Goal: Transaction & Acquisition: Purchase product/service

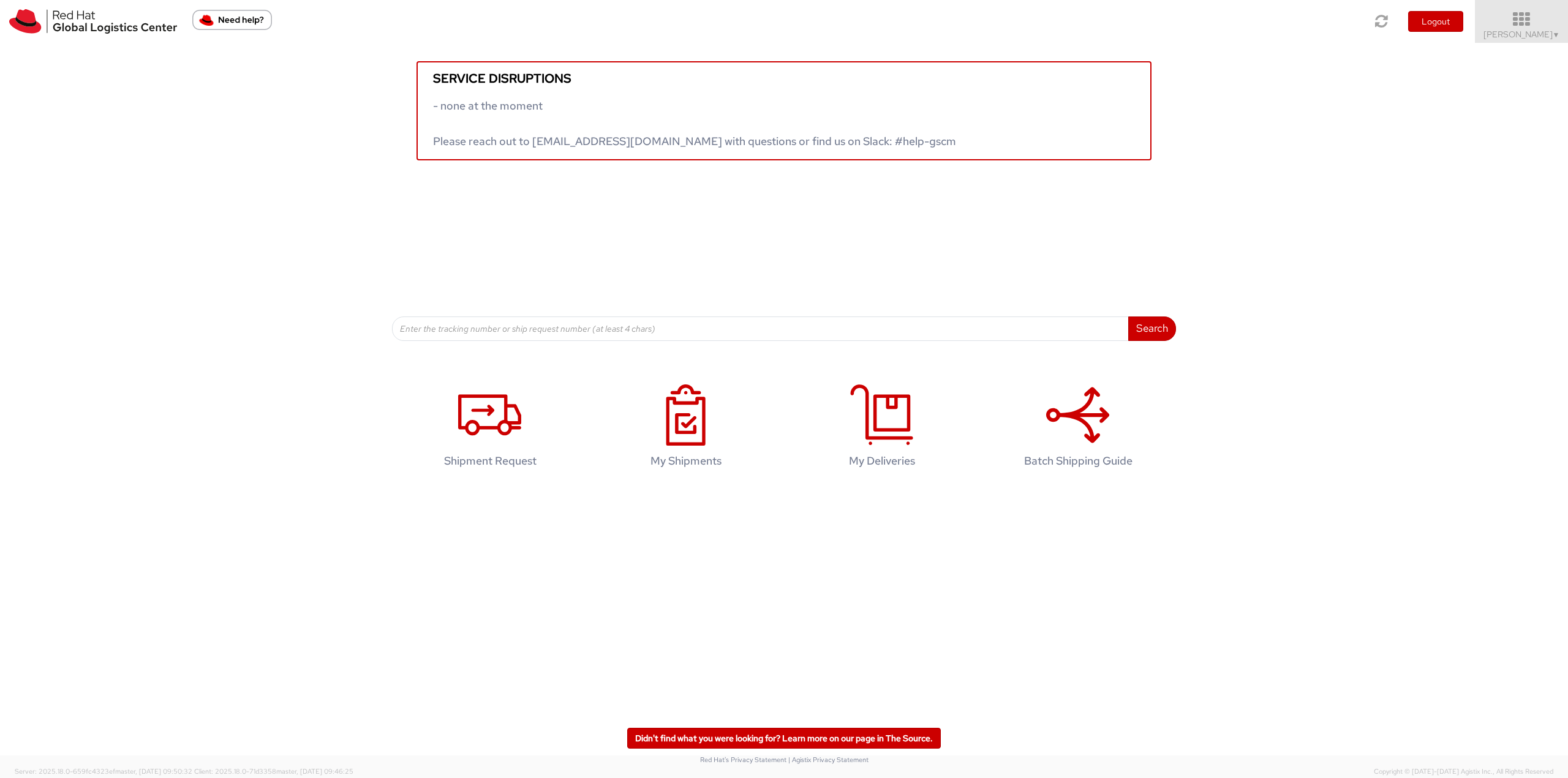
click at [1522, 21] on icon at bounding box center [1522, 19] width 107 height 17
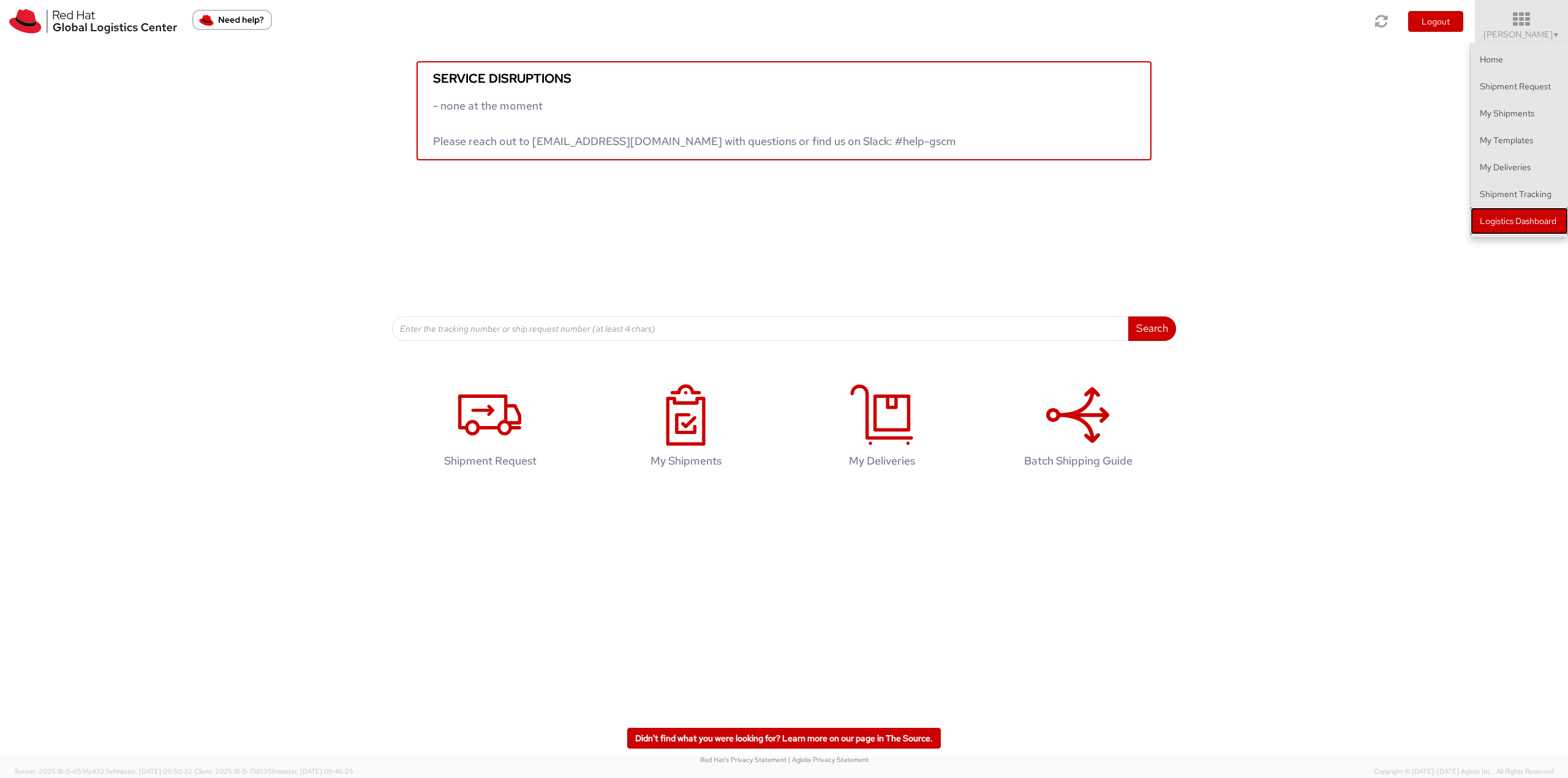
click at [1515, 223] on link "Logistics Dashboard" at bounding box center [1519, 220] width 97 height 27
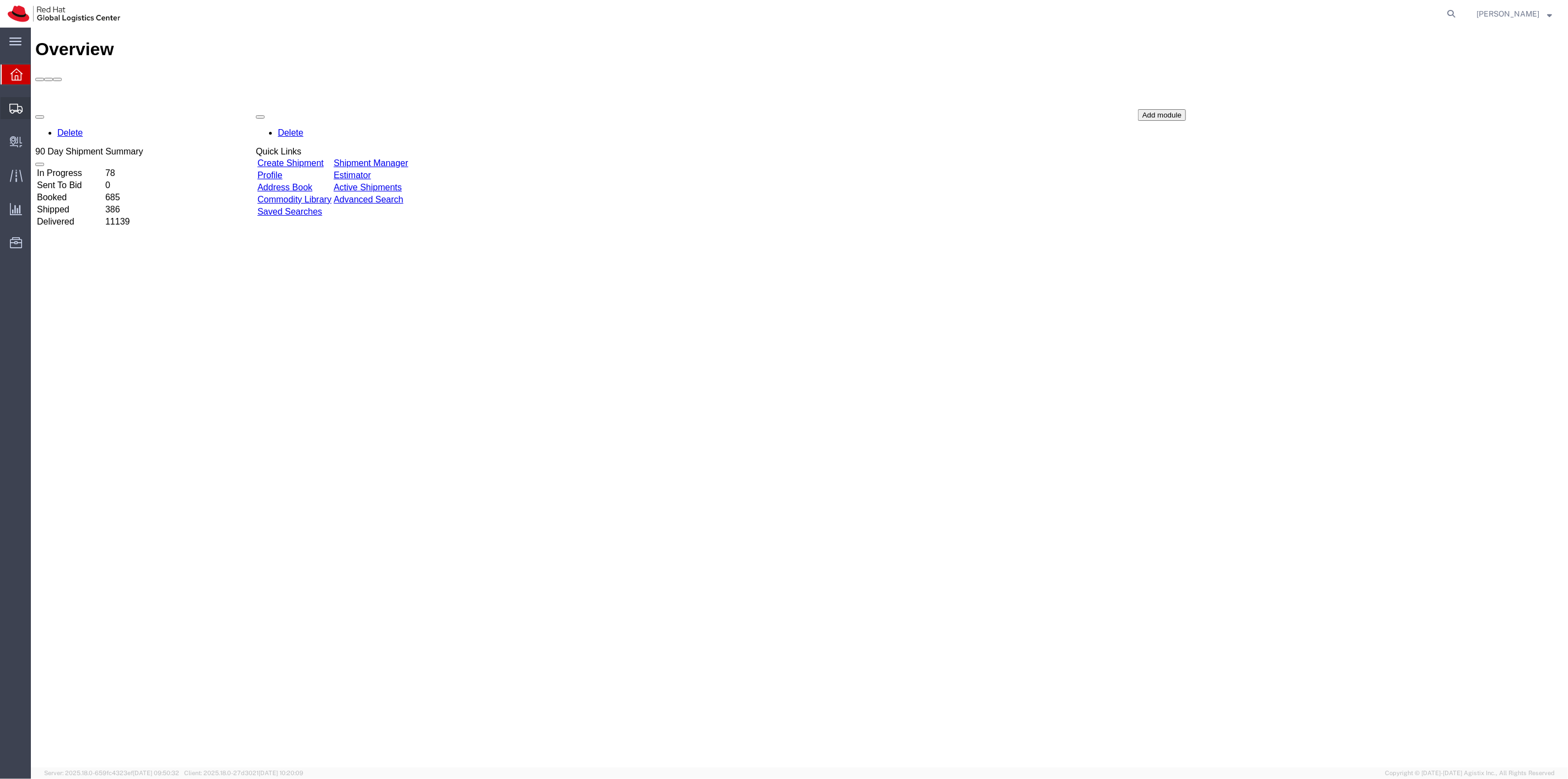
click at [0, 0] on span "Shipment Manager" at bounding box center [0, 0] width 0 height 0
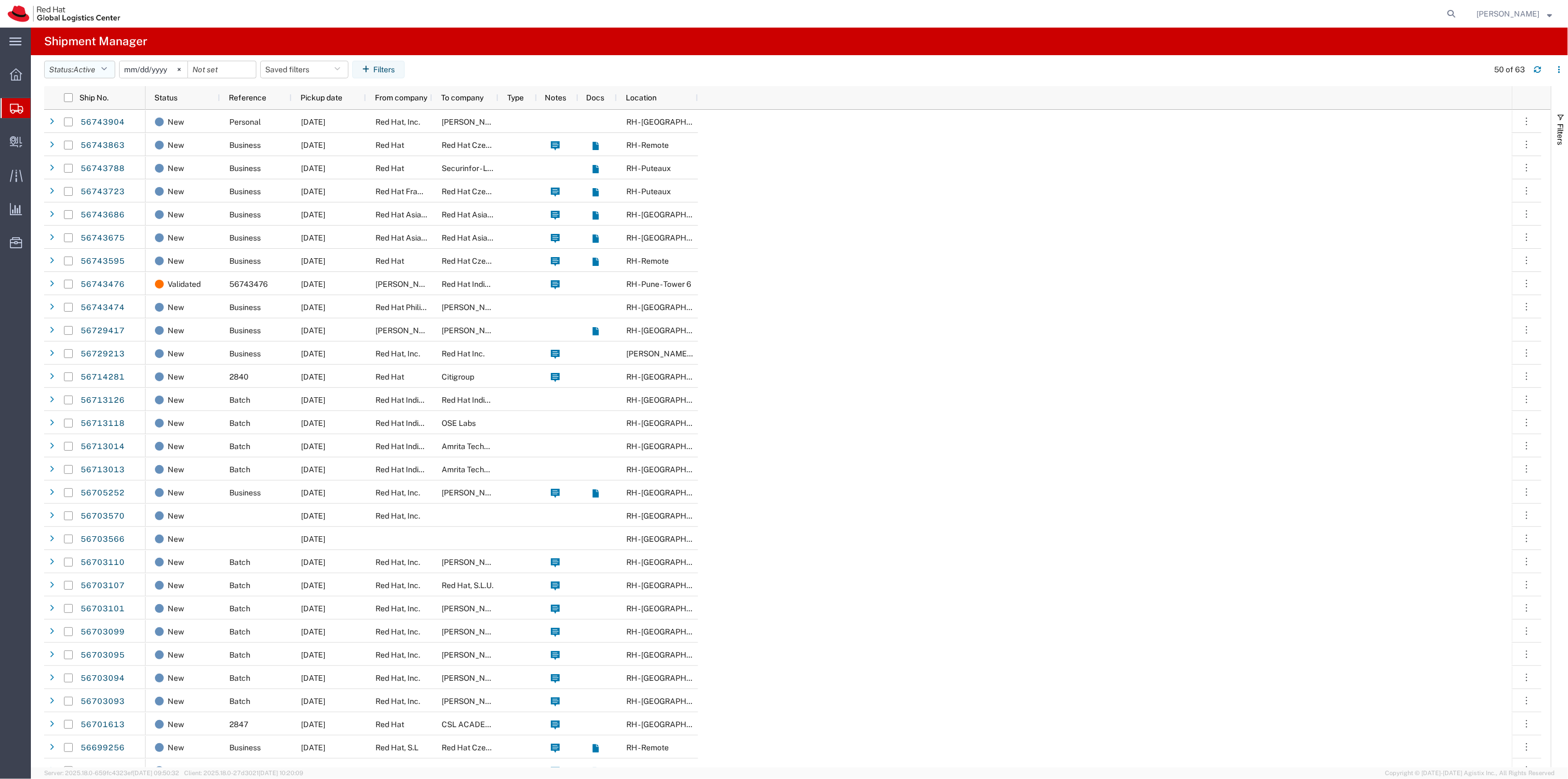
click at [103, 69] on button "Status: Active" at bounding box center [80, 69] width 71 height 17
click at [85, 130] on span "All" at bounding box center [108, 128] width 128 height 17
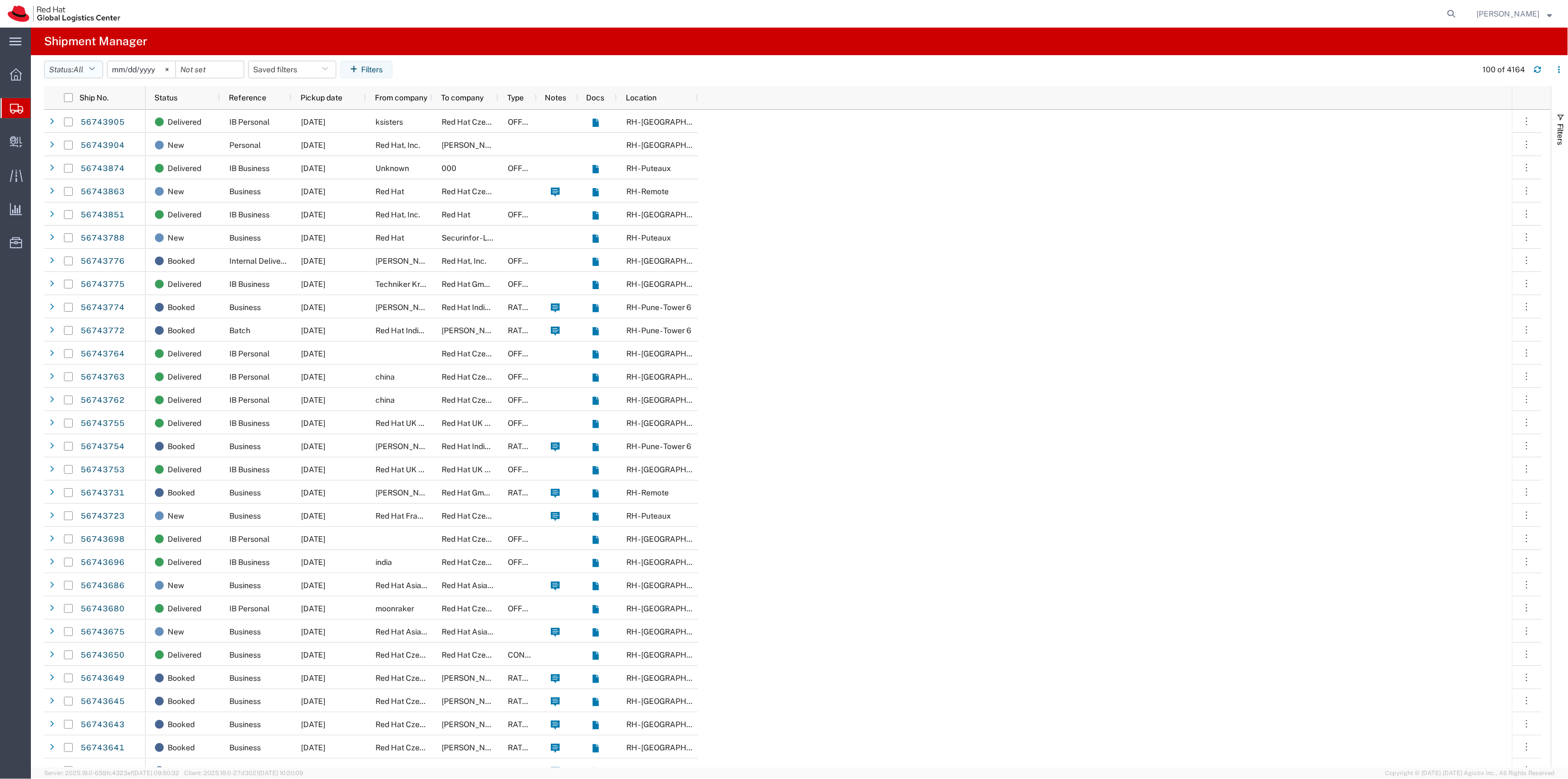
click at [95, 66] on icon "button" at bounding box center [92, 69] width 6 height 8
click at [73, 112] on span "Active" at bounding box center [108, 110] width 128 height 17
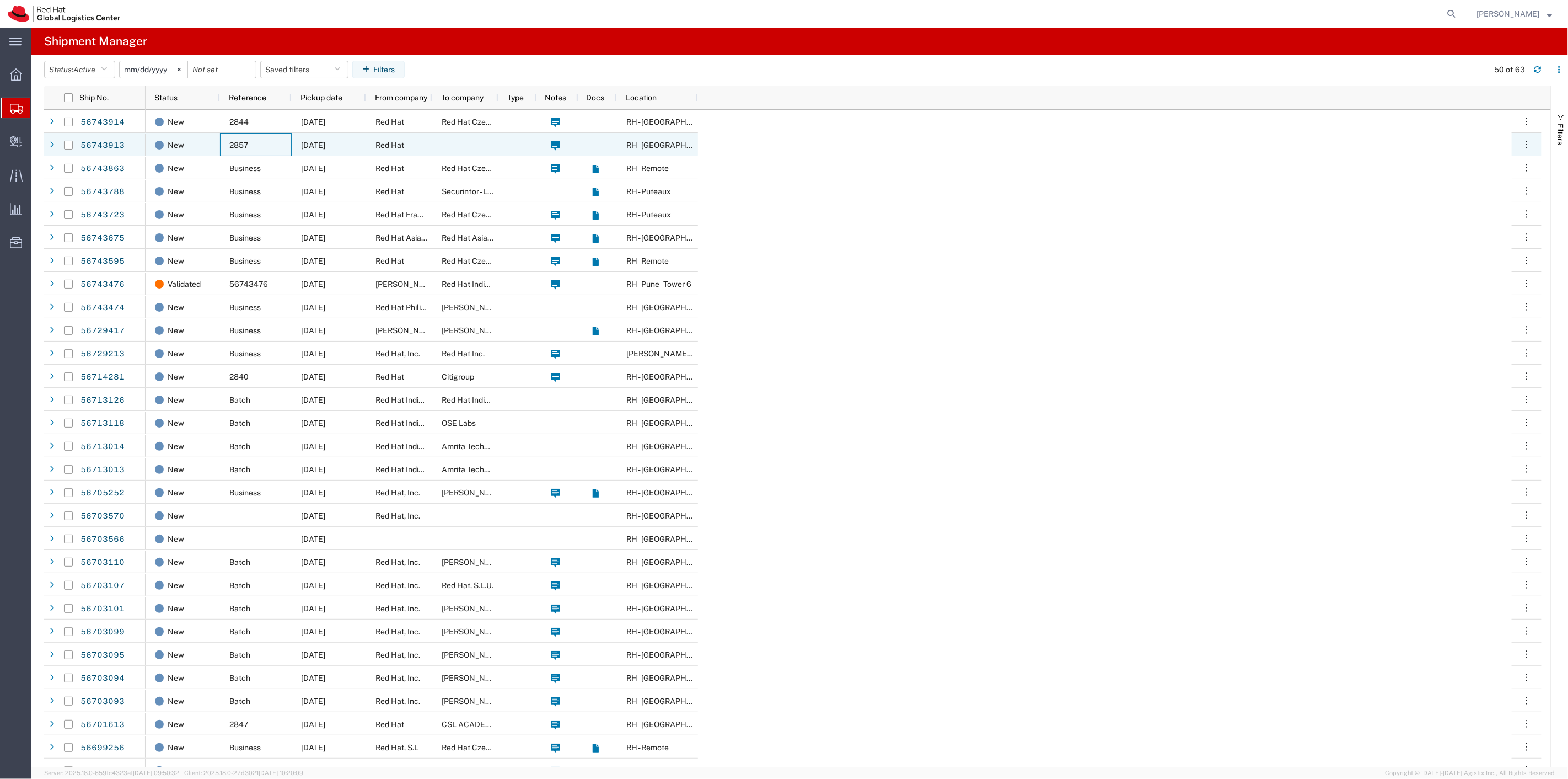
click at [244, 146] on span "2857" at bounding box center [239, 145] width 19 height 9
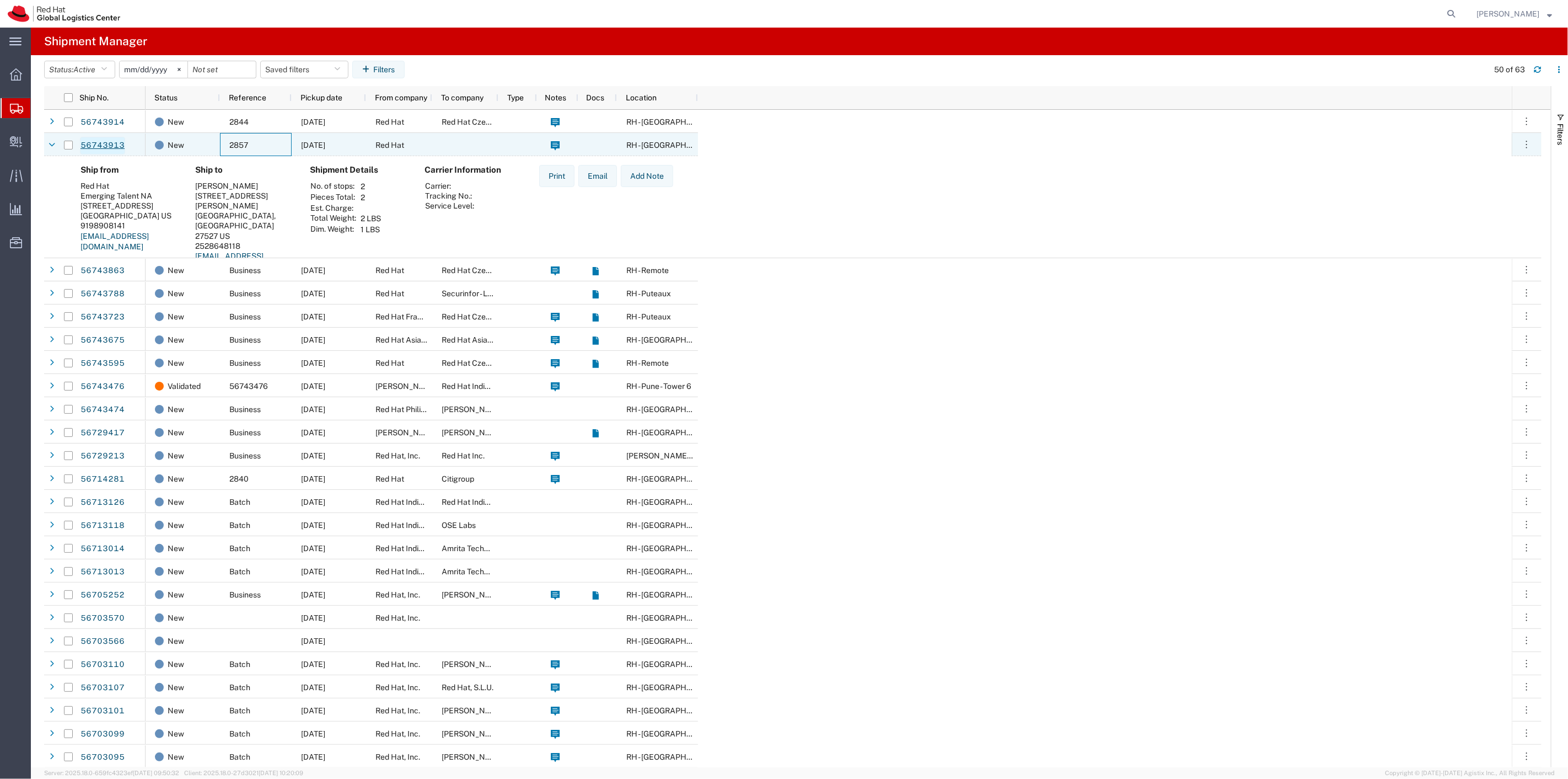
click at [110, 146] on link "56743913" at bounding box center [102, 145] width 45 height 17
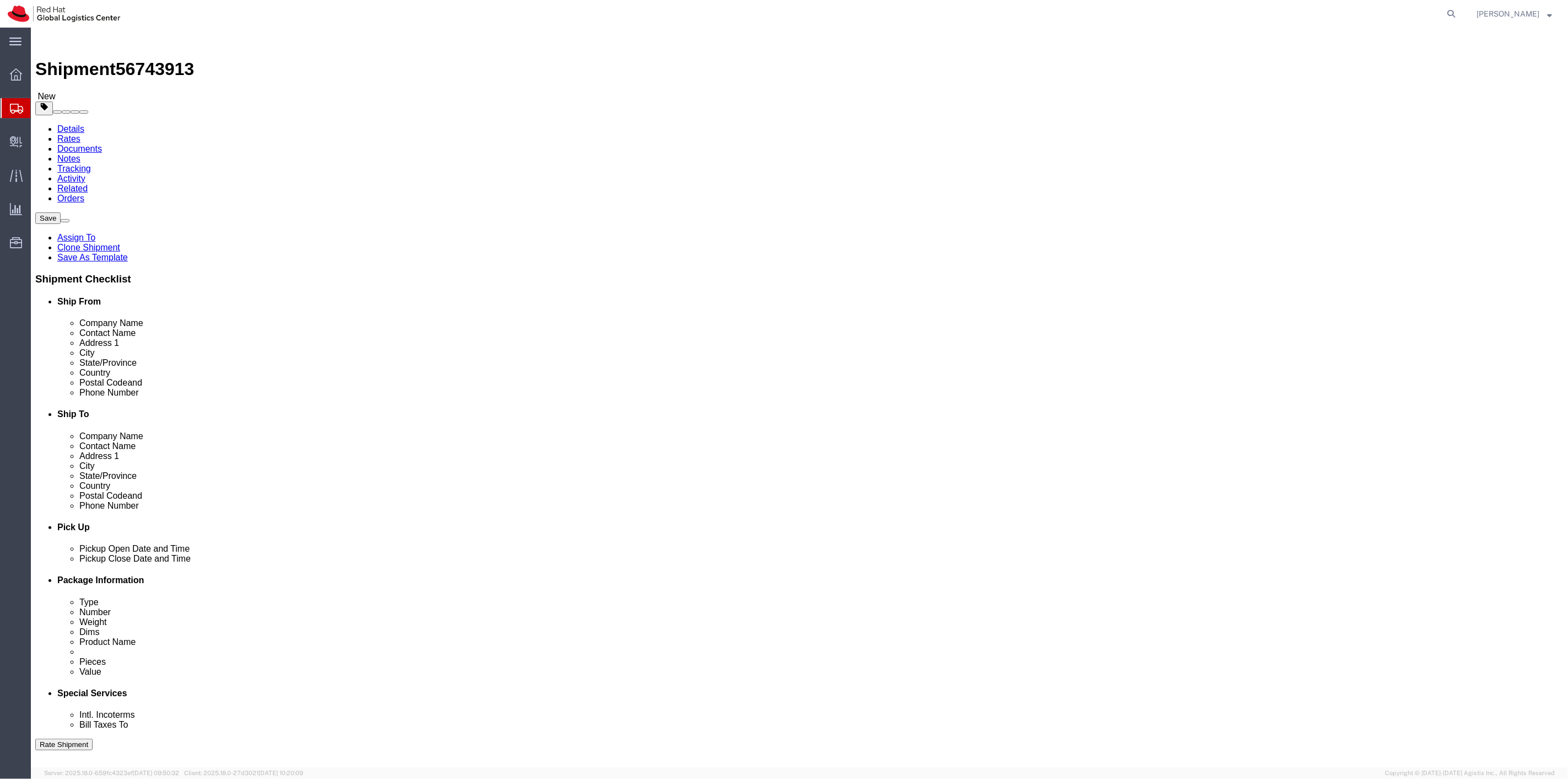
select select
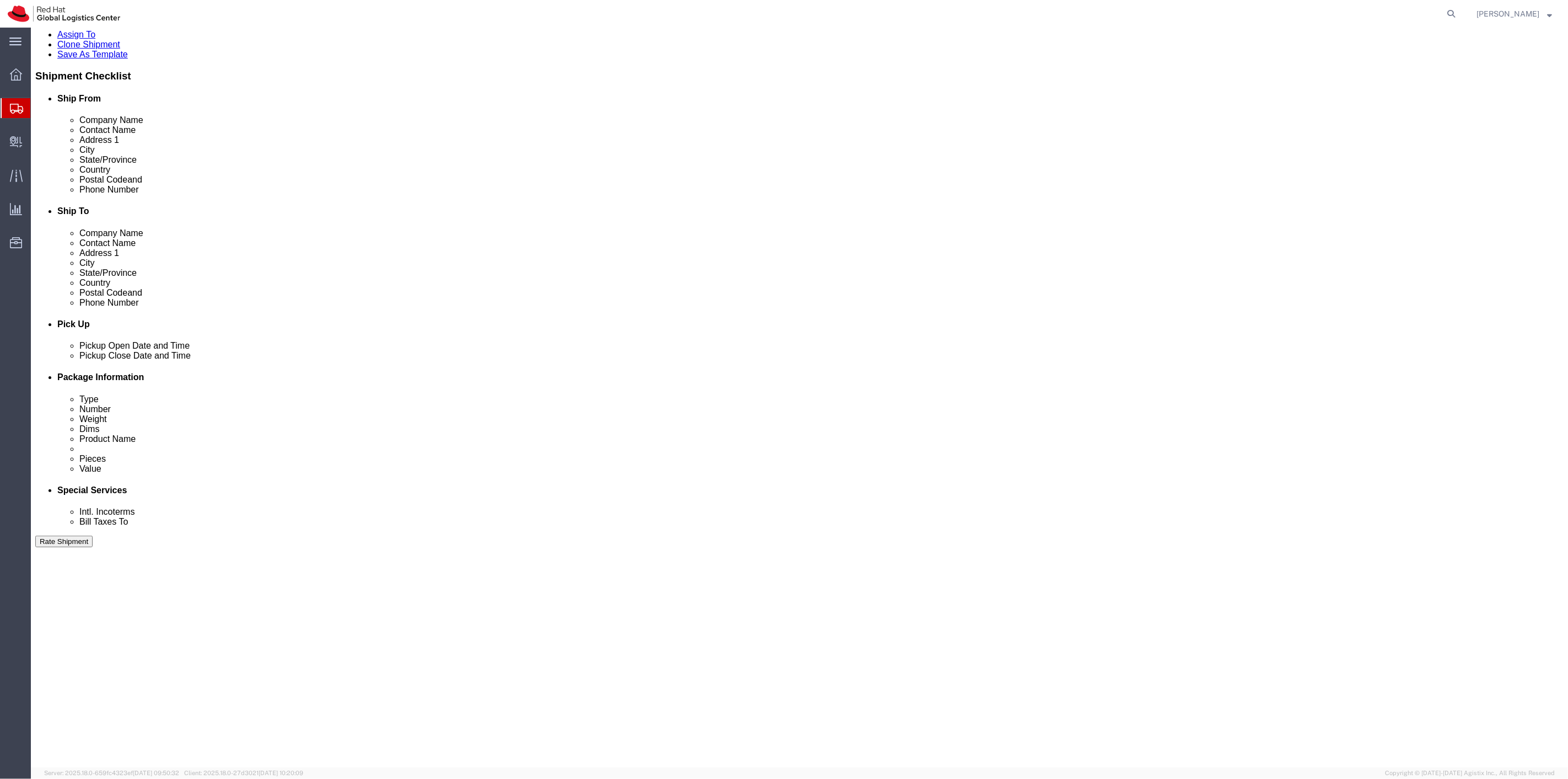
scroll to position [212, 0]
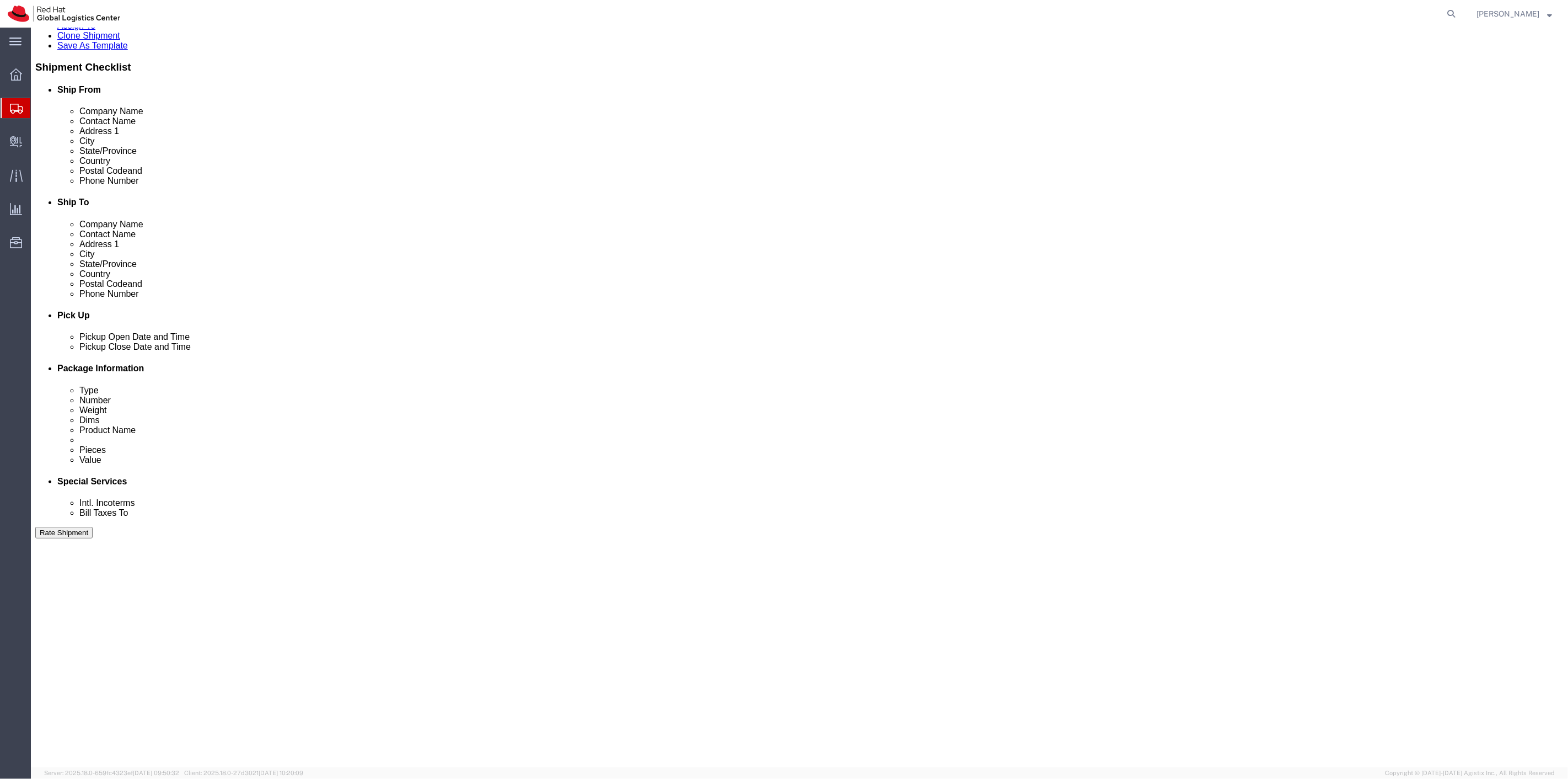
click button "Continue"
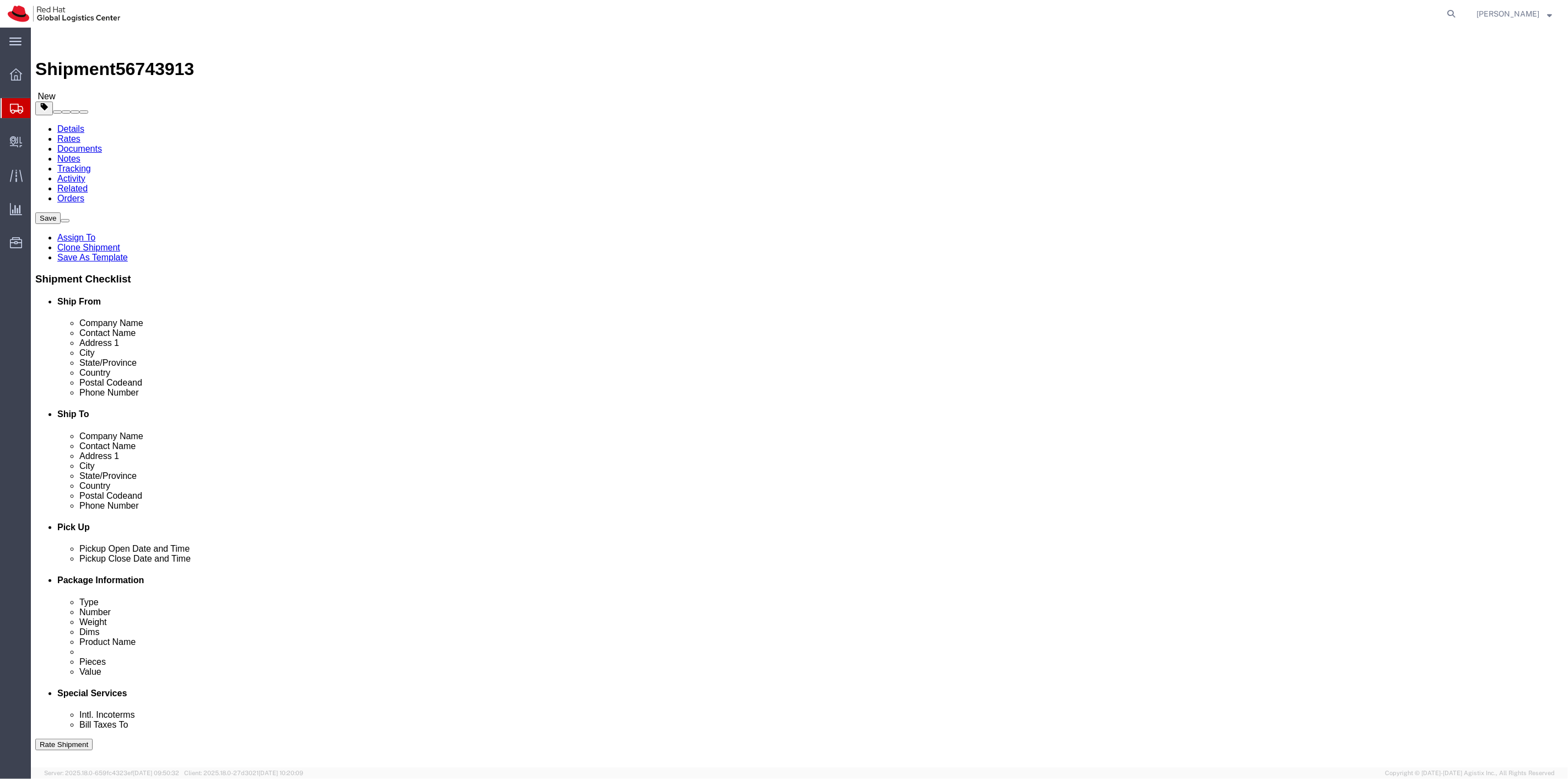
click input "text"
type input "19.5"
type input "14"
type input "15"
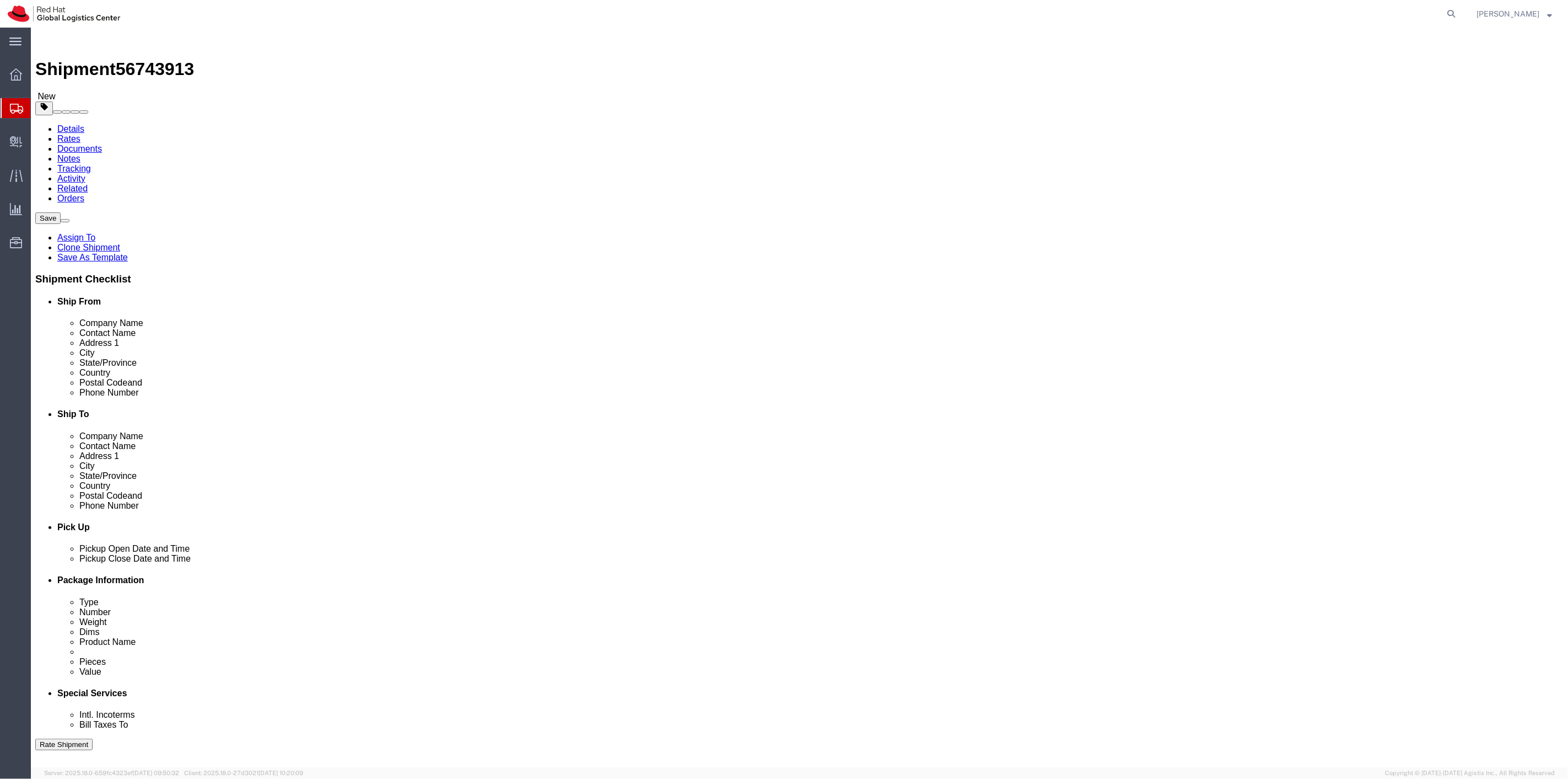
click link "Add Content"
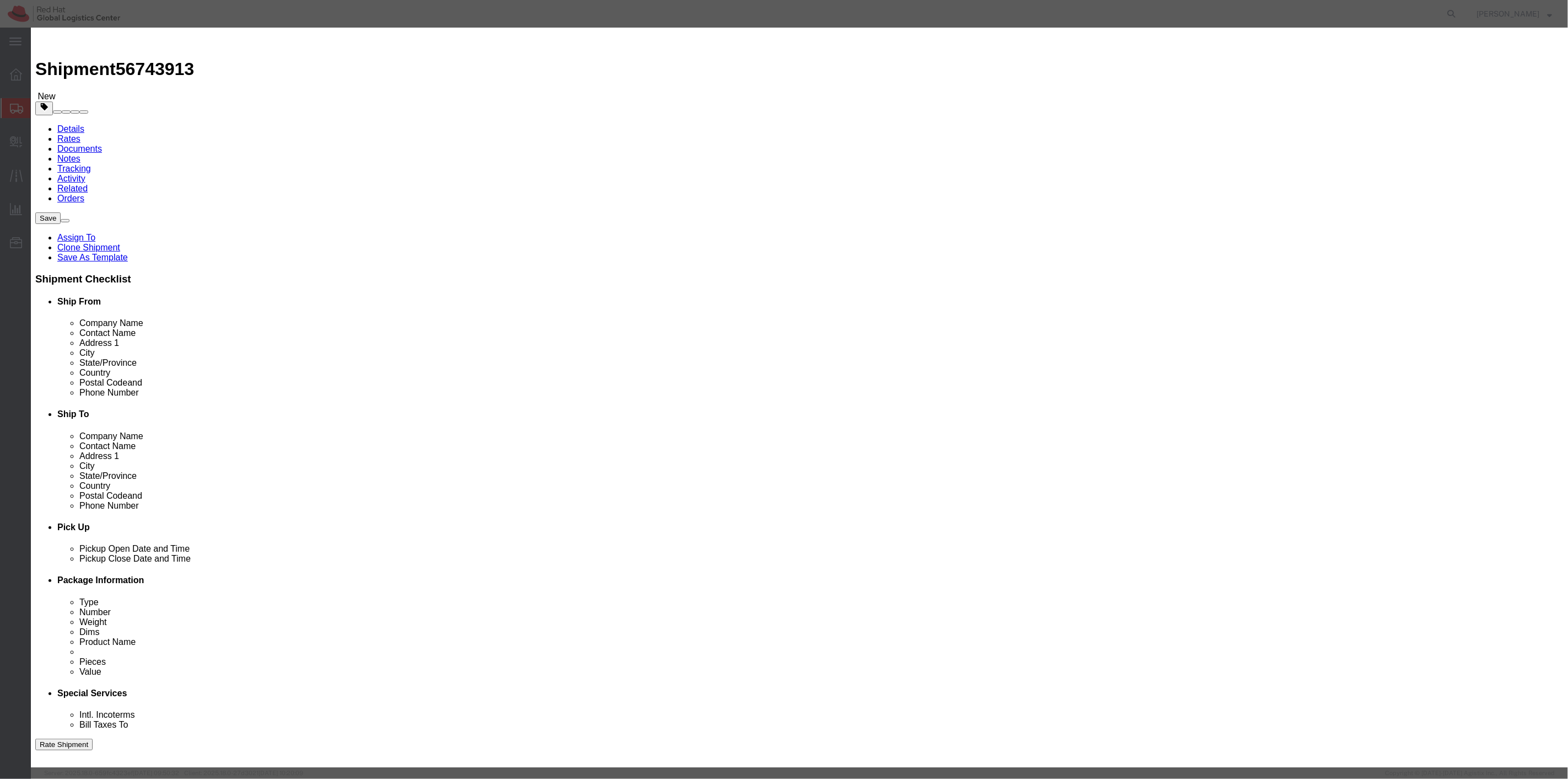
click input "text"
type input "water bottle"
click strong "Water Bottle"
select select "USD"
select select "CN"
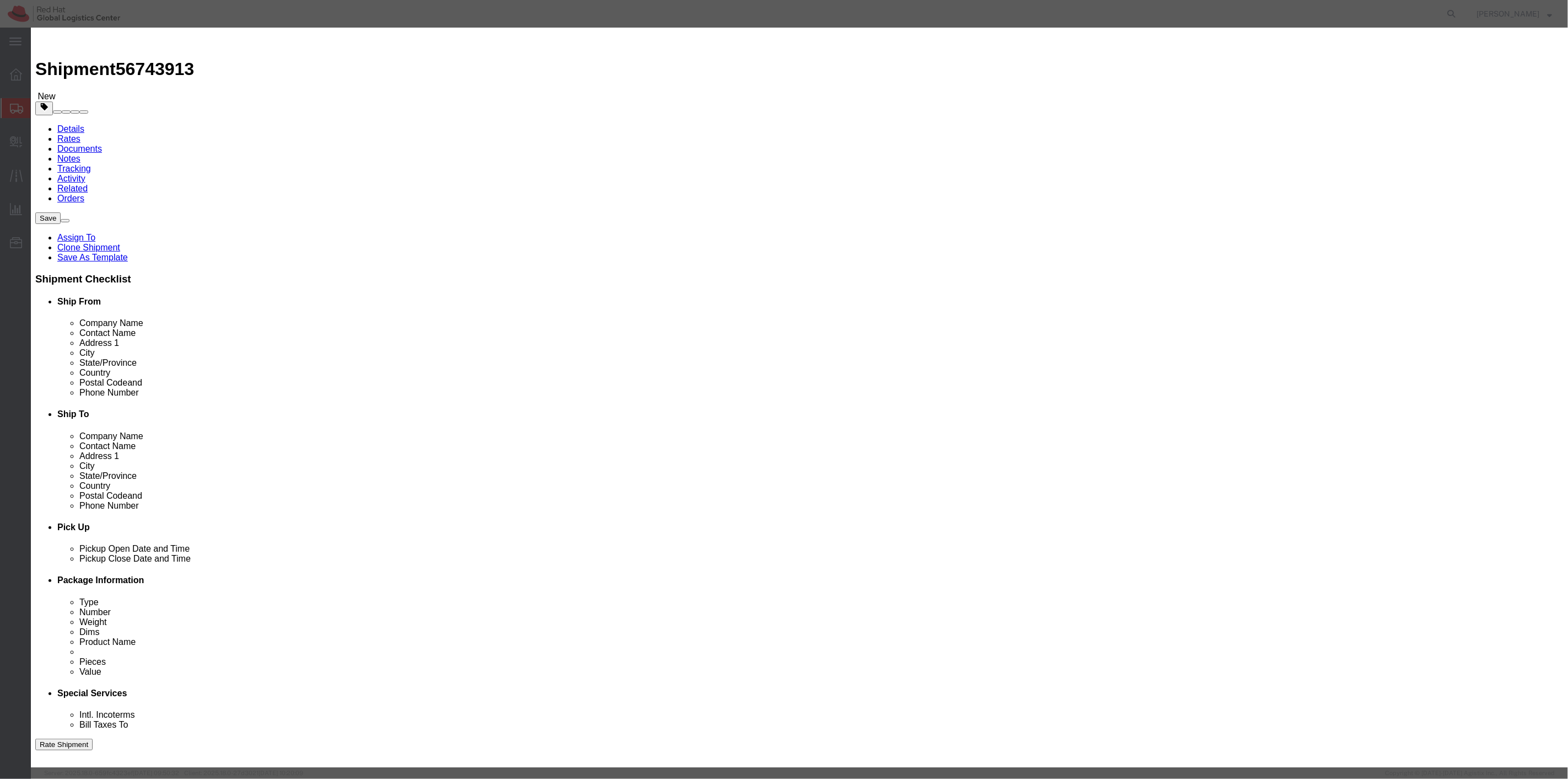
type input "Water Bottle (plastic)"
type textarea "- Red Hat branded"
drag, startPoint x: 651, startPoint y: 87, endPoint x: 616, endPoint y: 83, distance: 35.2
click input "Water Bottle (plastic)"
drag, startPoint x: 623, startPoint y: 85, endPoint x: 706, endPoint y: 87, distance: 83.0
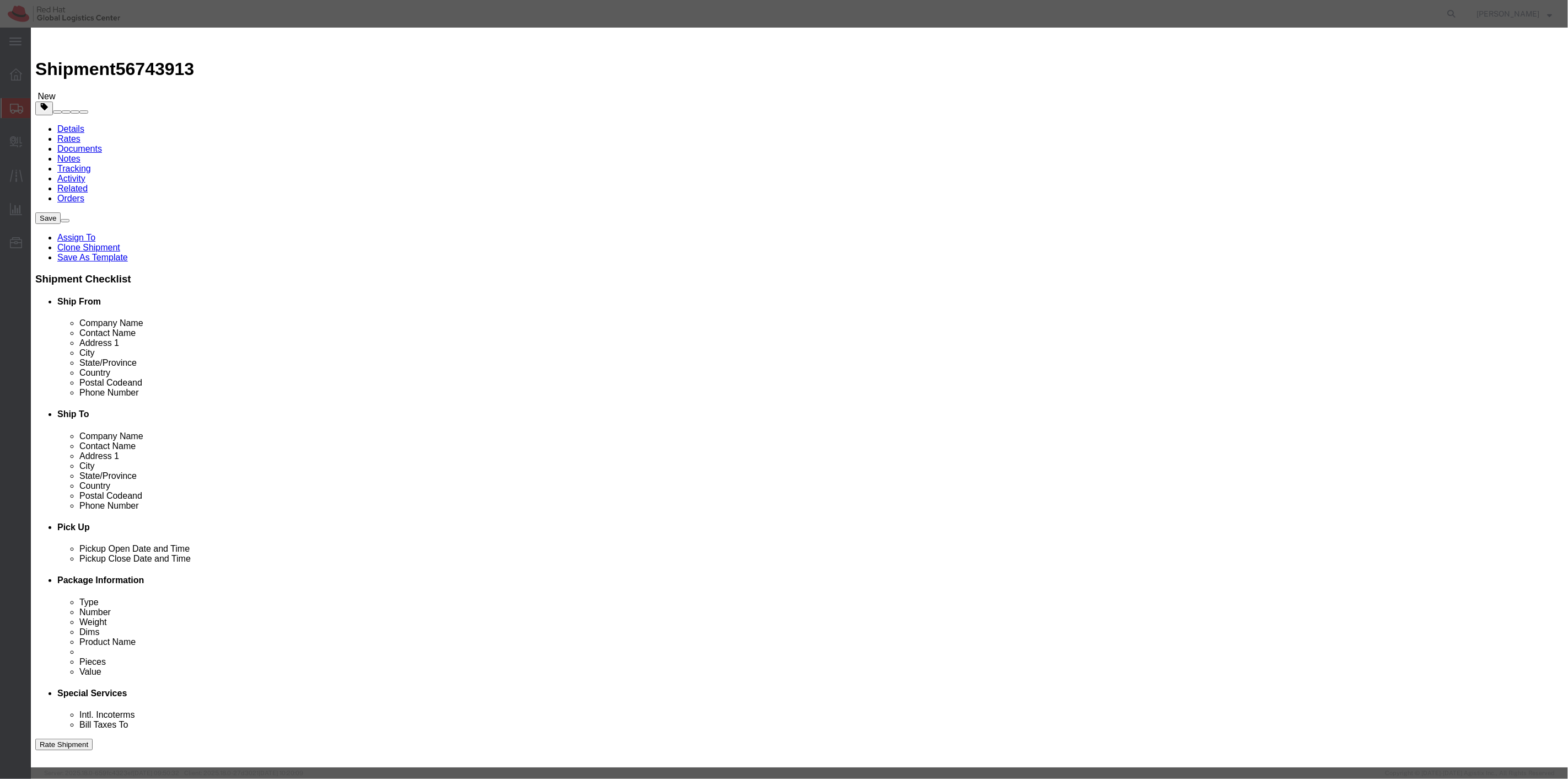
click input "Water Bottle (plastic)"
type input "Water Bottle"
click select "Select Afghanistan Åland Islands Albania Algeria American Samoa Andorra Angola …"
select select
click select "Select Afghanistan Åland Islands Albania Algeria American Samoa Andorra Angola …"
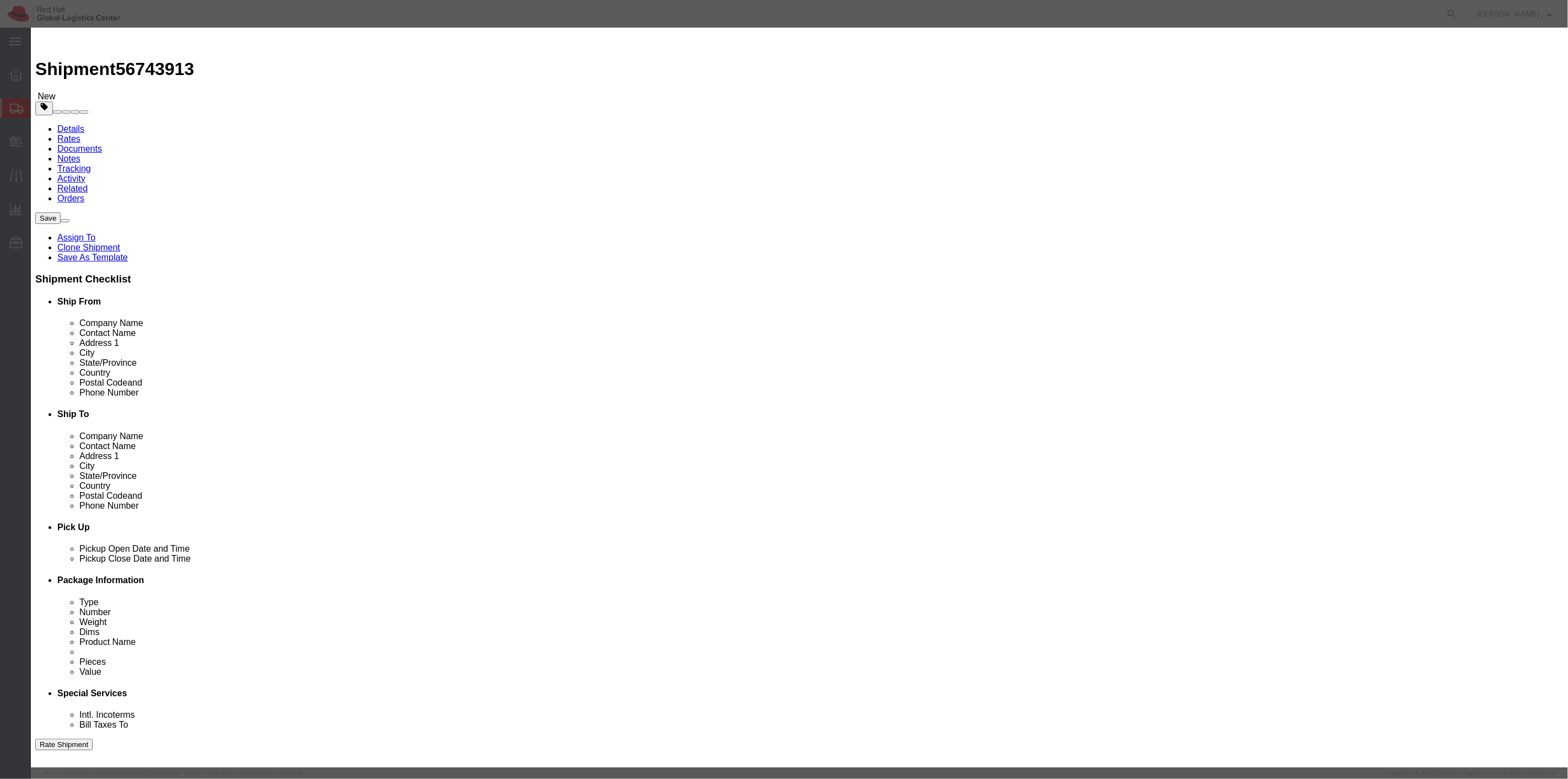
drag, startPoint x: 960, startPoint y: 85, endPoint x: 938, endPoint y: 80, distance: 22.6
click textarea "- Red Hat branded"
type textarea "- Red Hat branded water bottle"
click input "text"
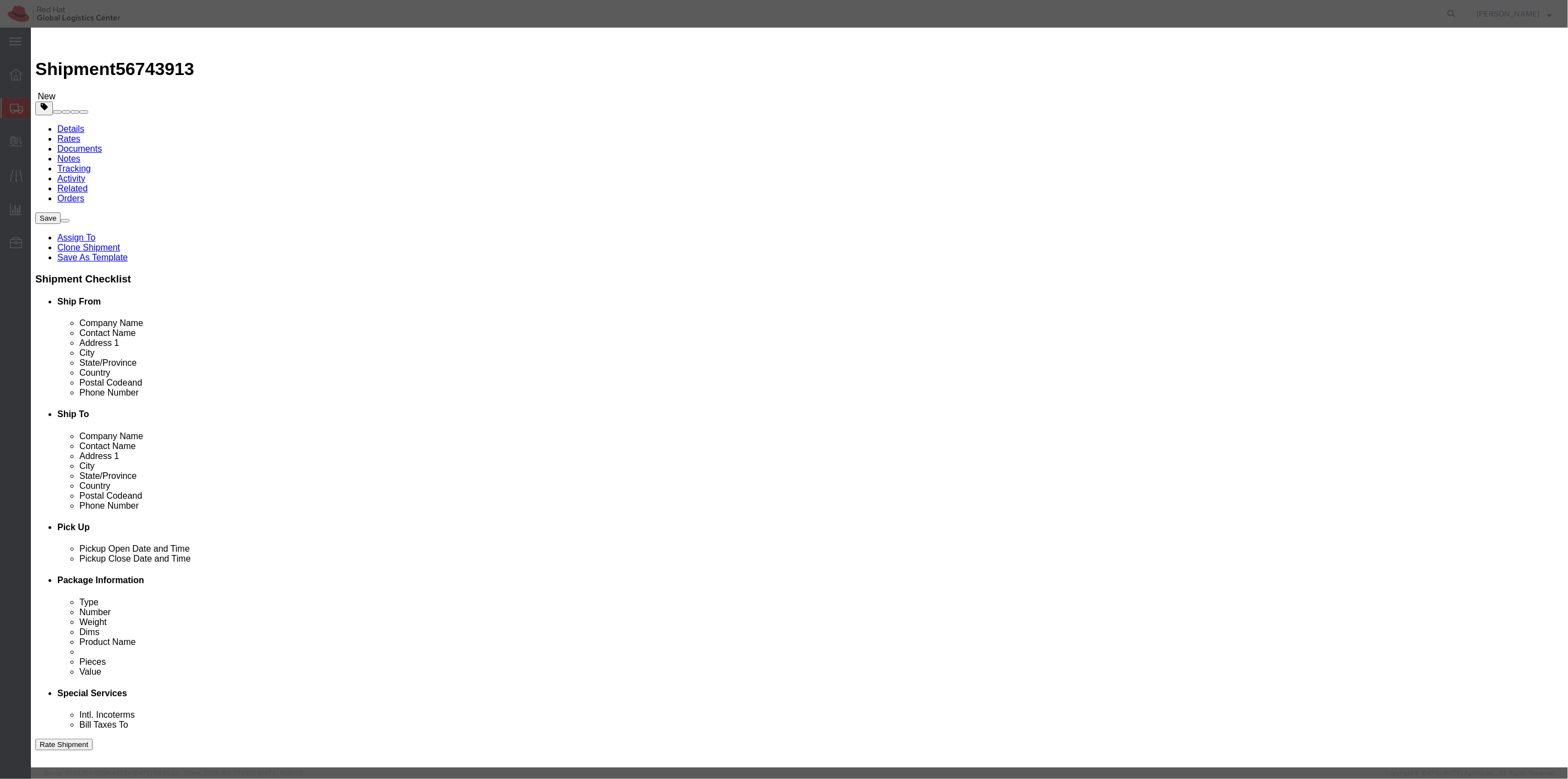
type input "3"
click select "Select Bag Barrels 100Board Feet Bottle Box Blister Pack Carats Can Capsule Car…"
click input "3"
click input "text"
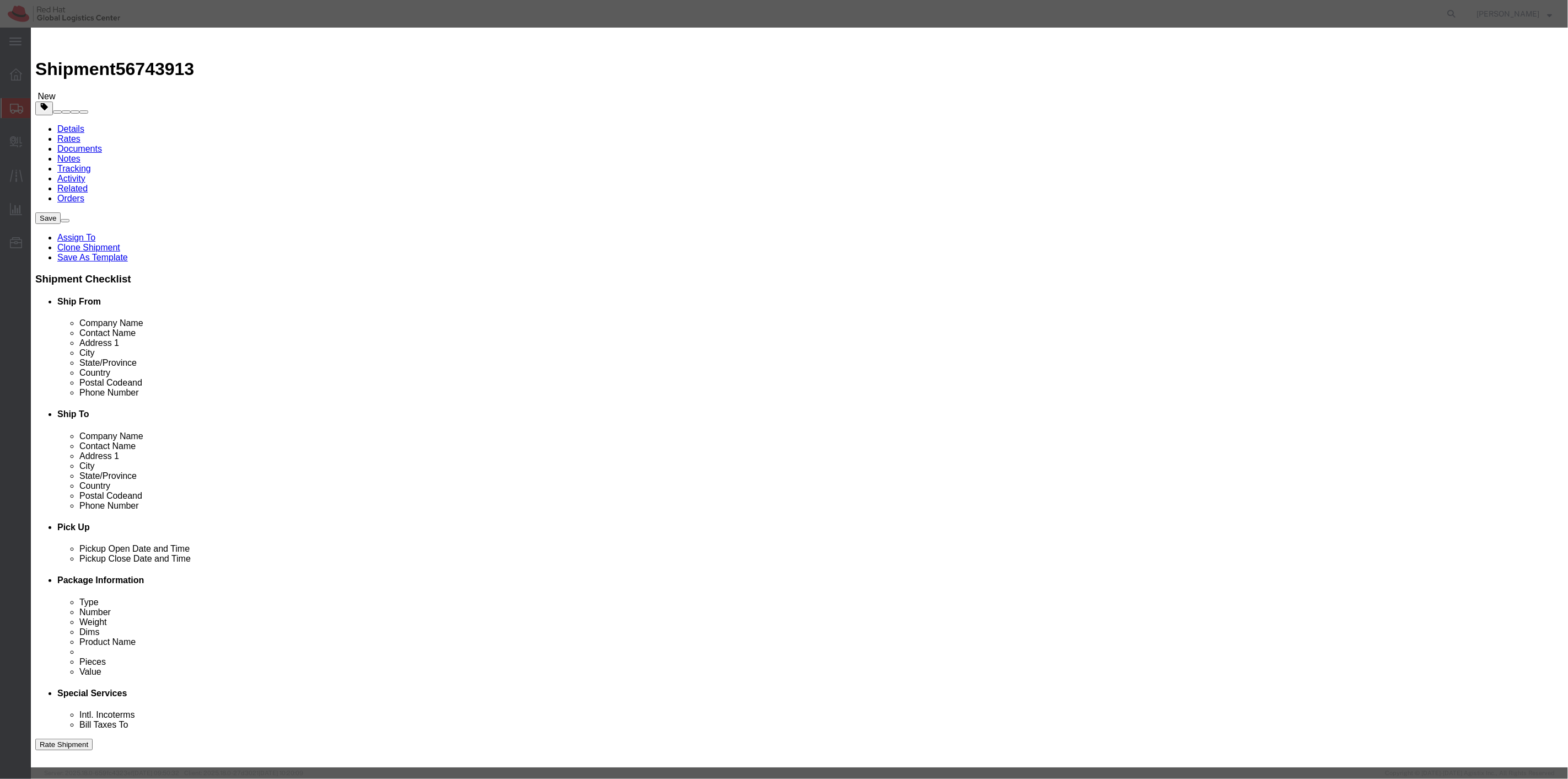
type input "75"
click select "Select 50 55 60 65 70 85 92.5 100 125 175 250 300 400"
click button "Save & Add Another"
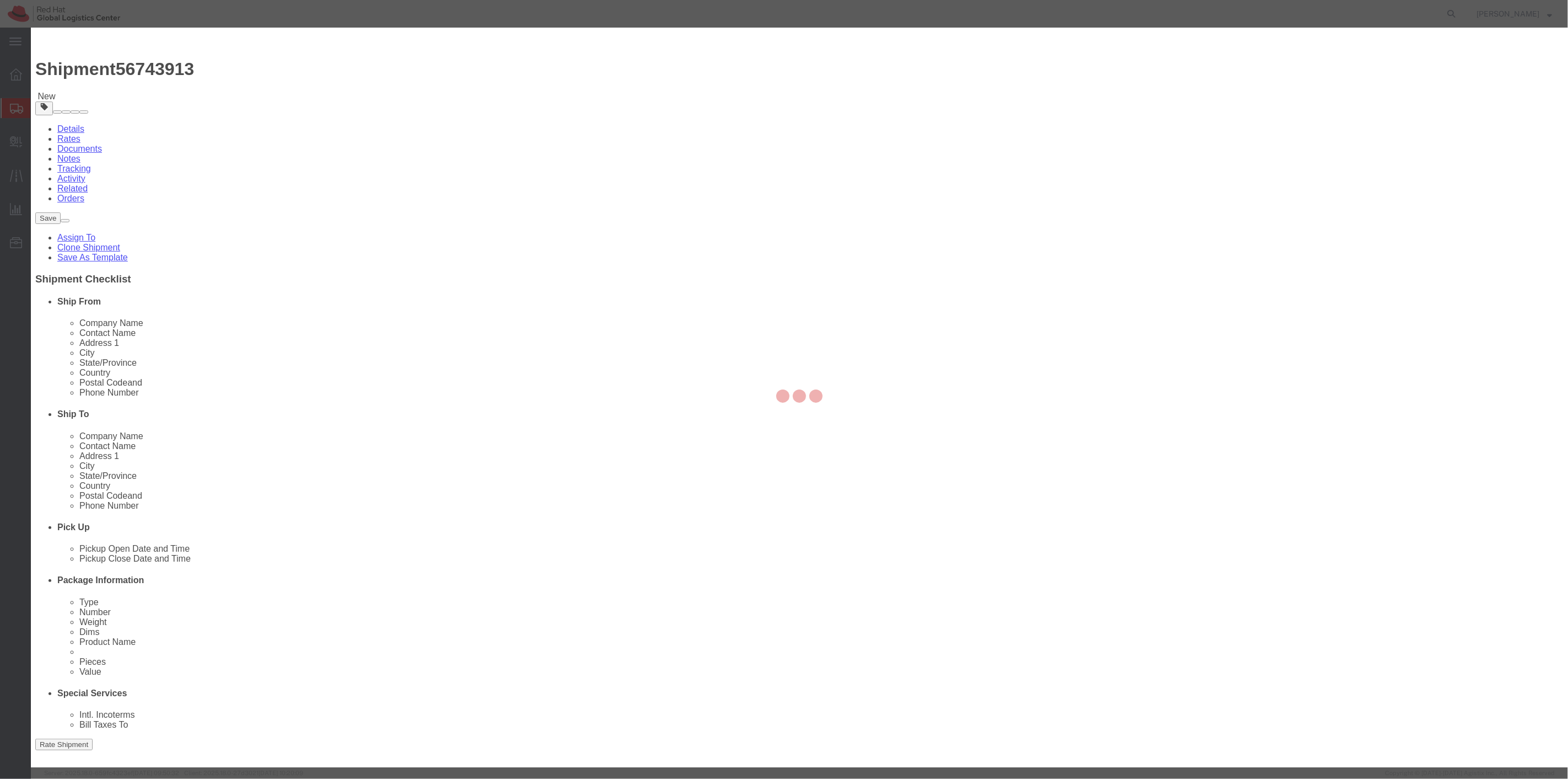
select select "EA"
select select "USD"
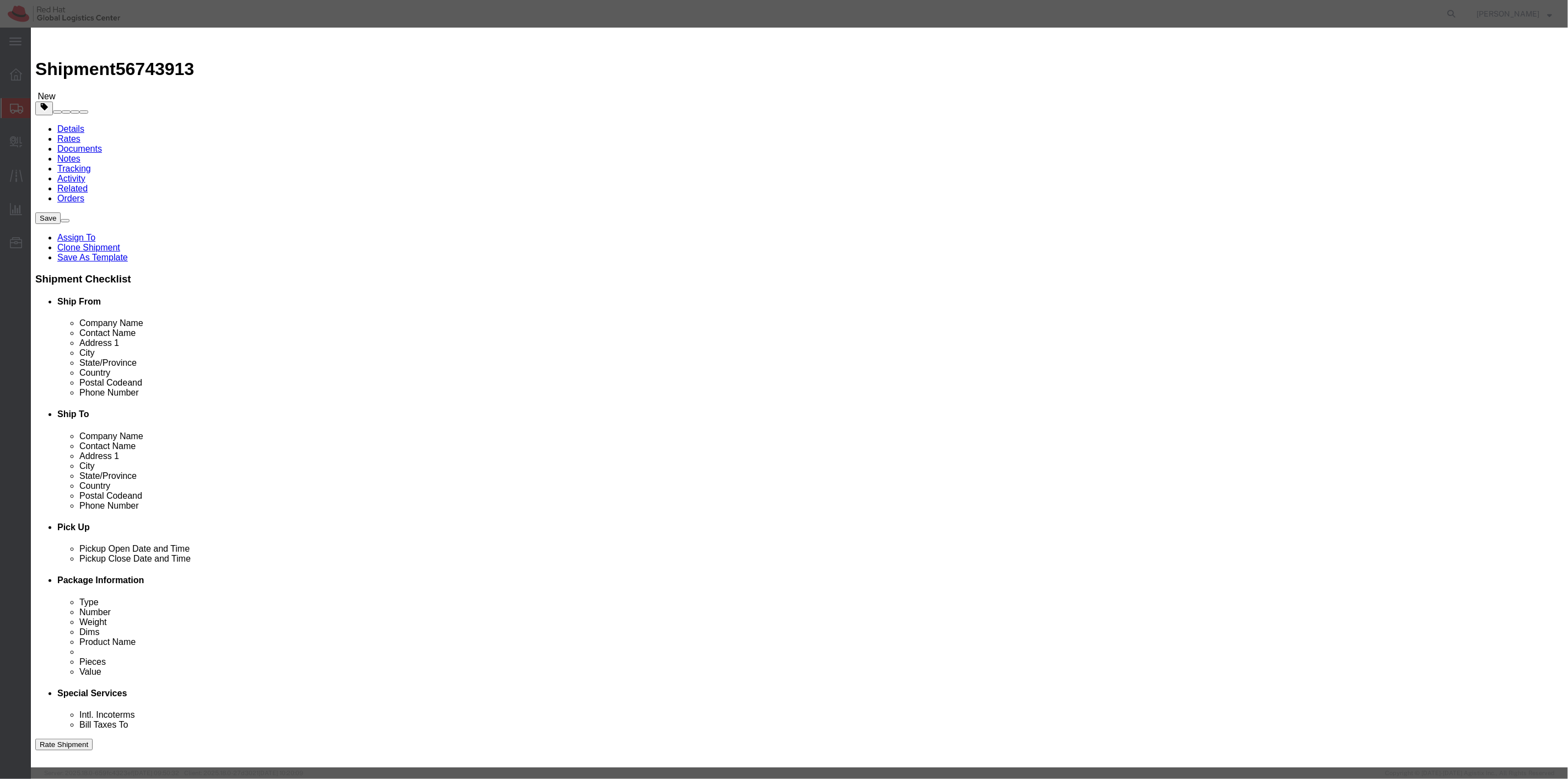
click input "text"
type input "canvas tote bag"
click textarea
type textarea "red har baranded tote bag"
click input "text"
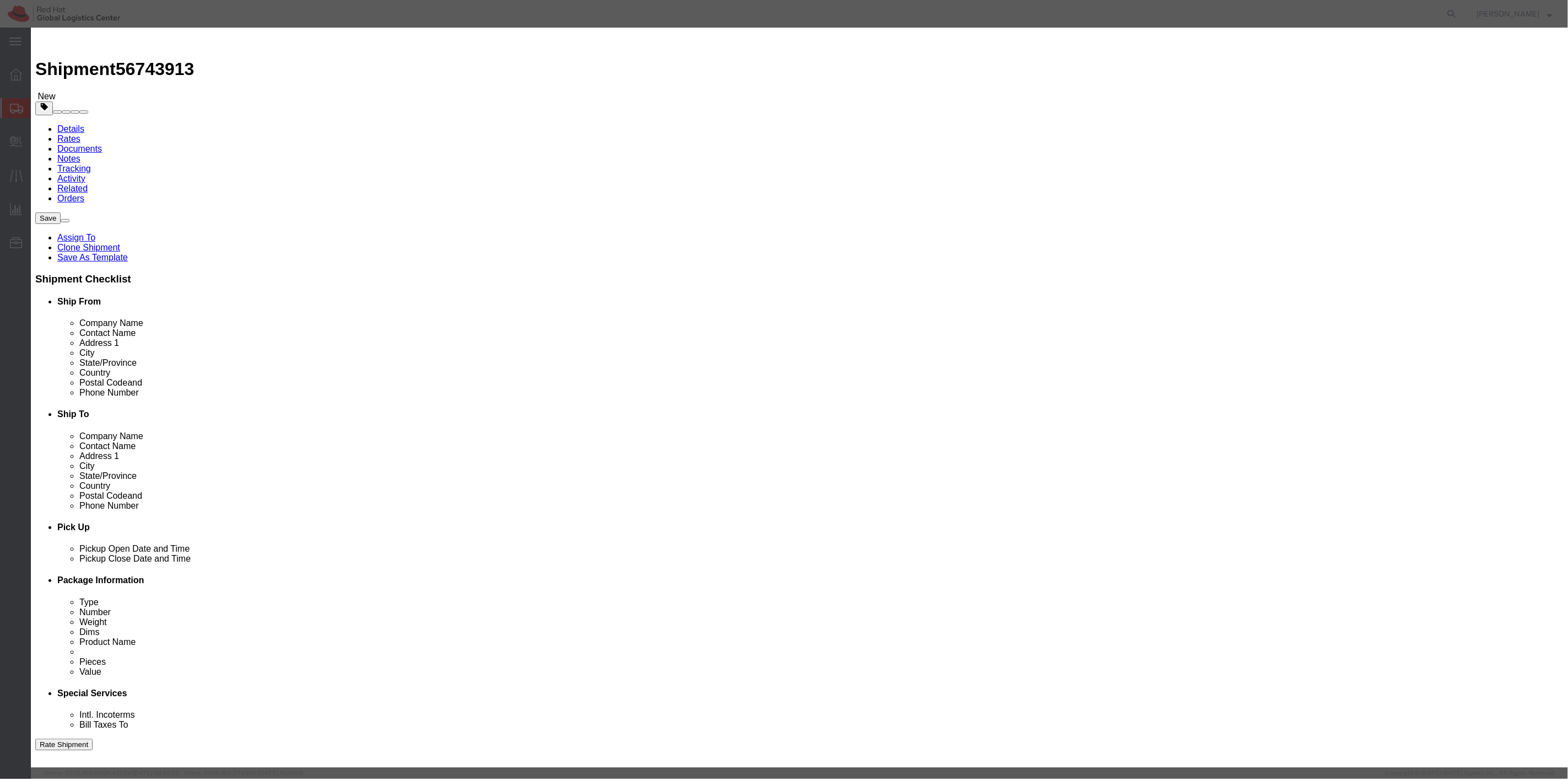
type input "2"
click input "text"
type input "2"
type input "50"
click button "Save & Close"
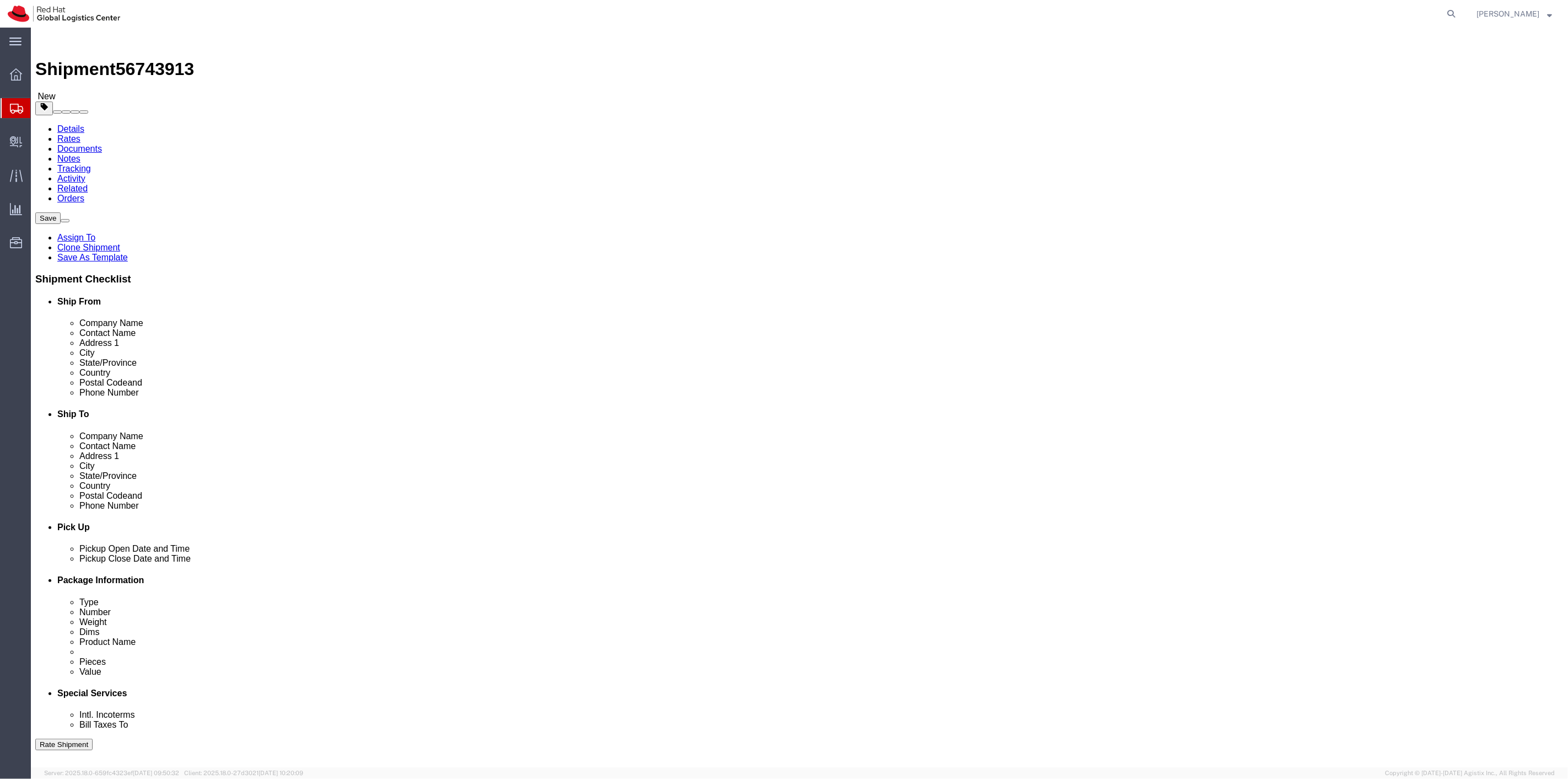
click link "Delete this content"
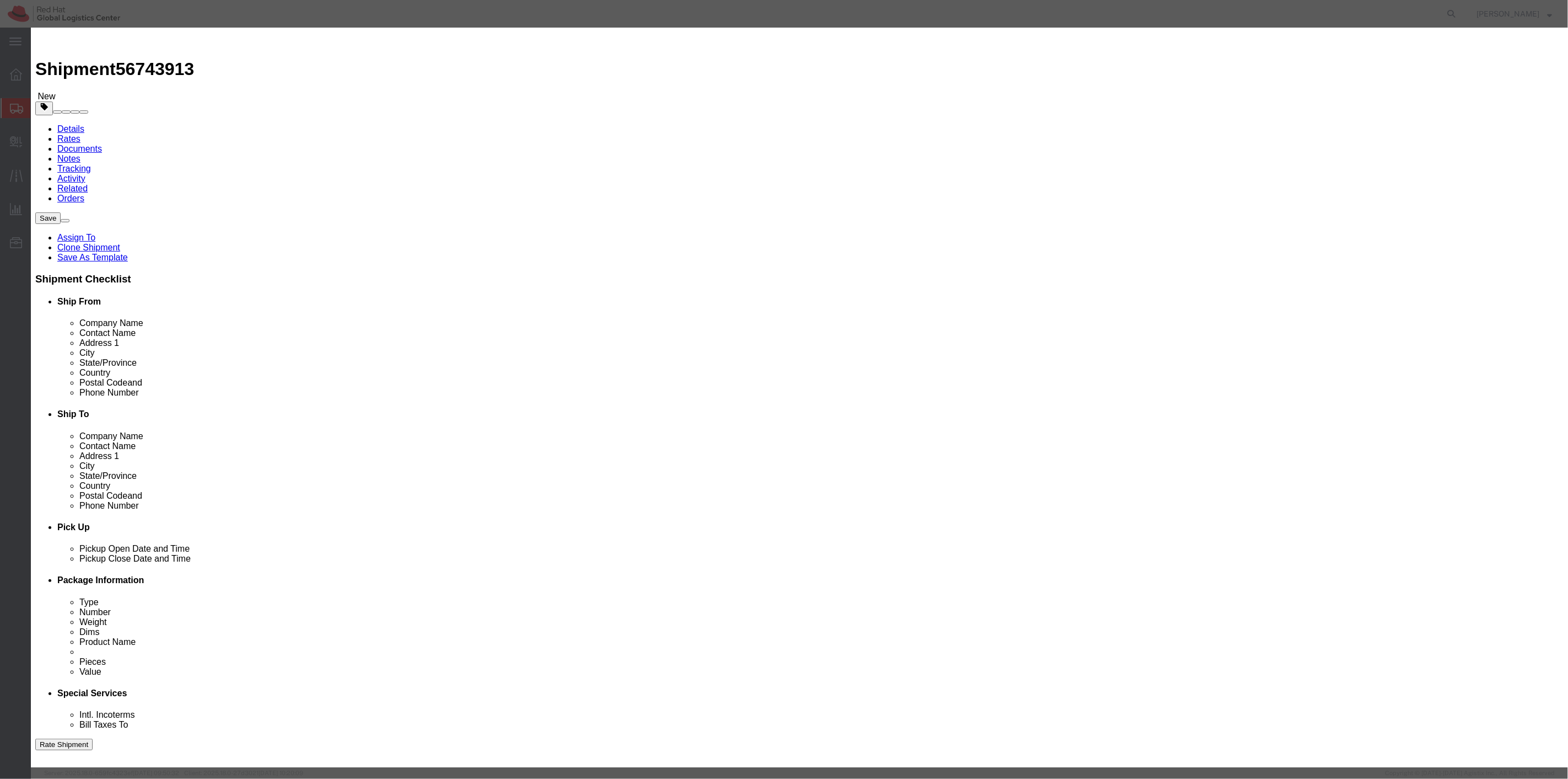
click button "Yes"
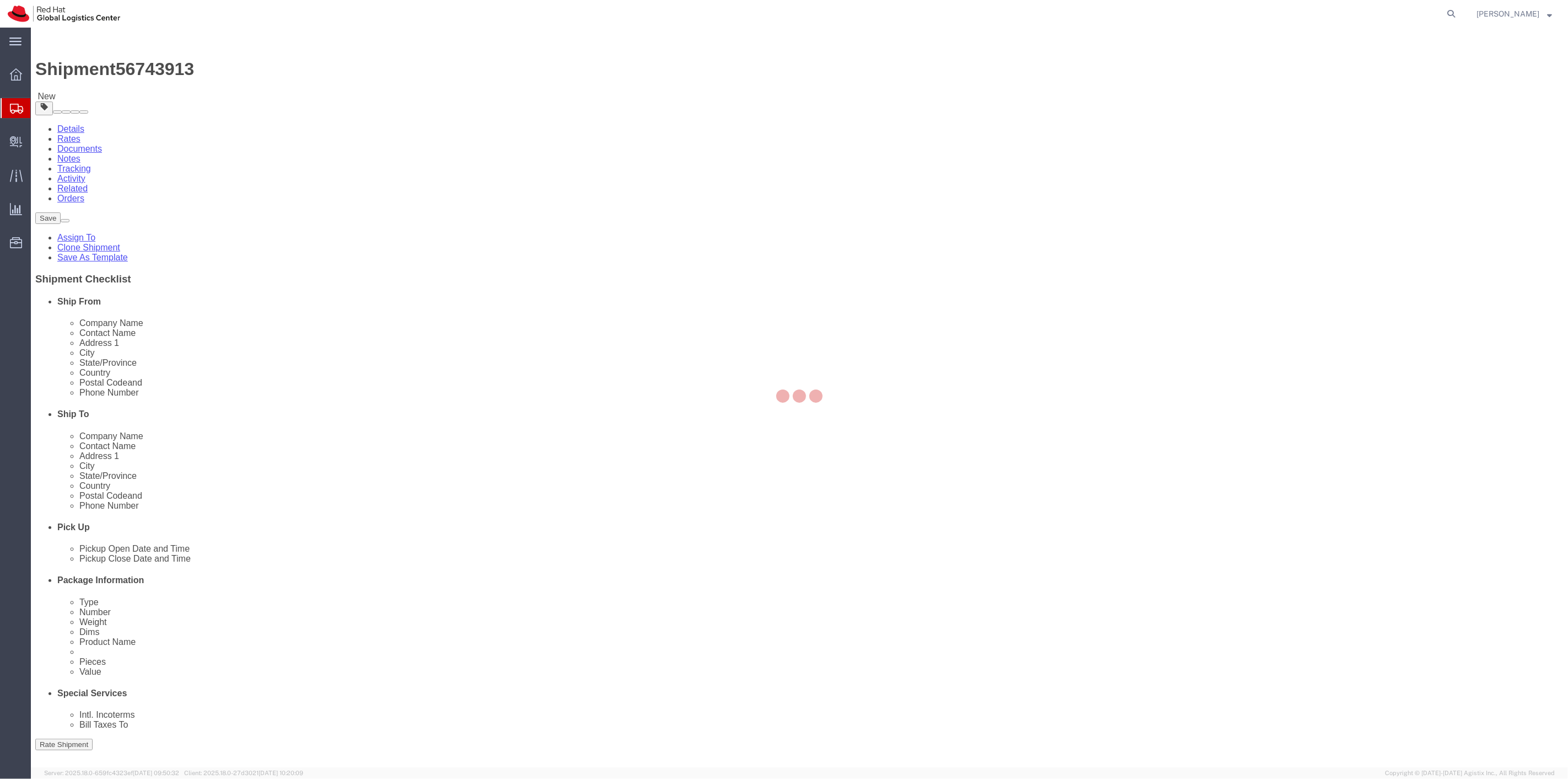
select select "ENV"
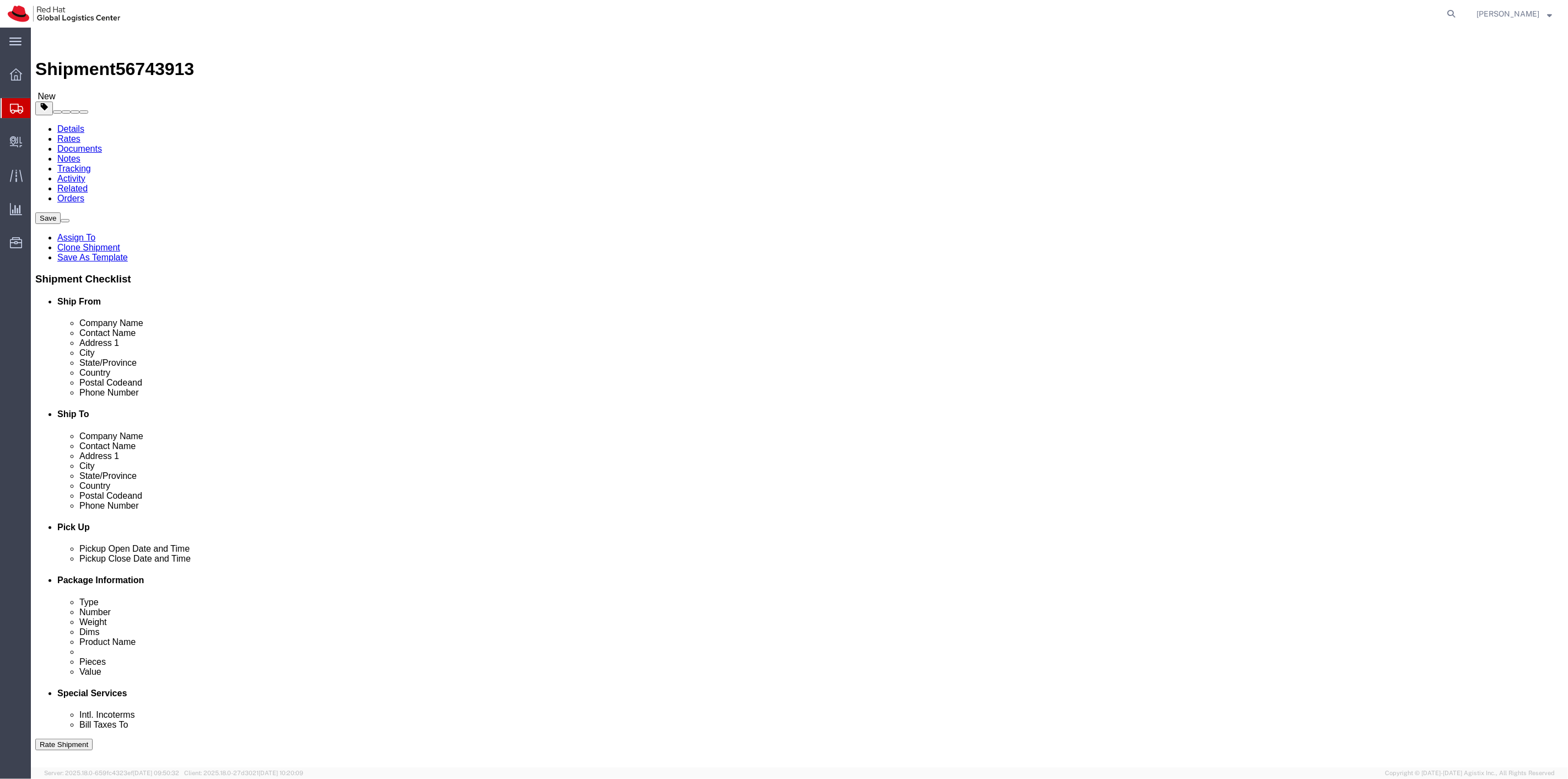
click link "Delete this content"
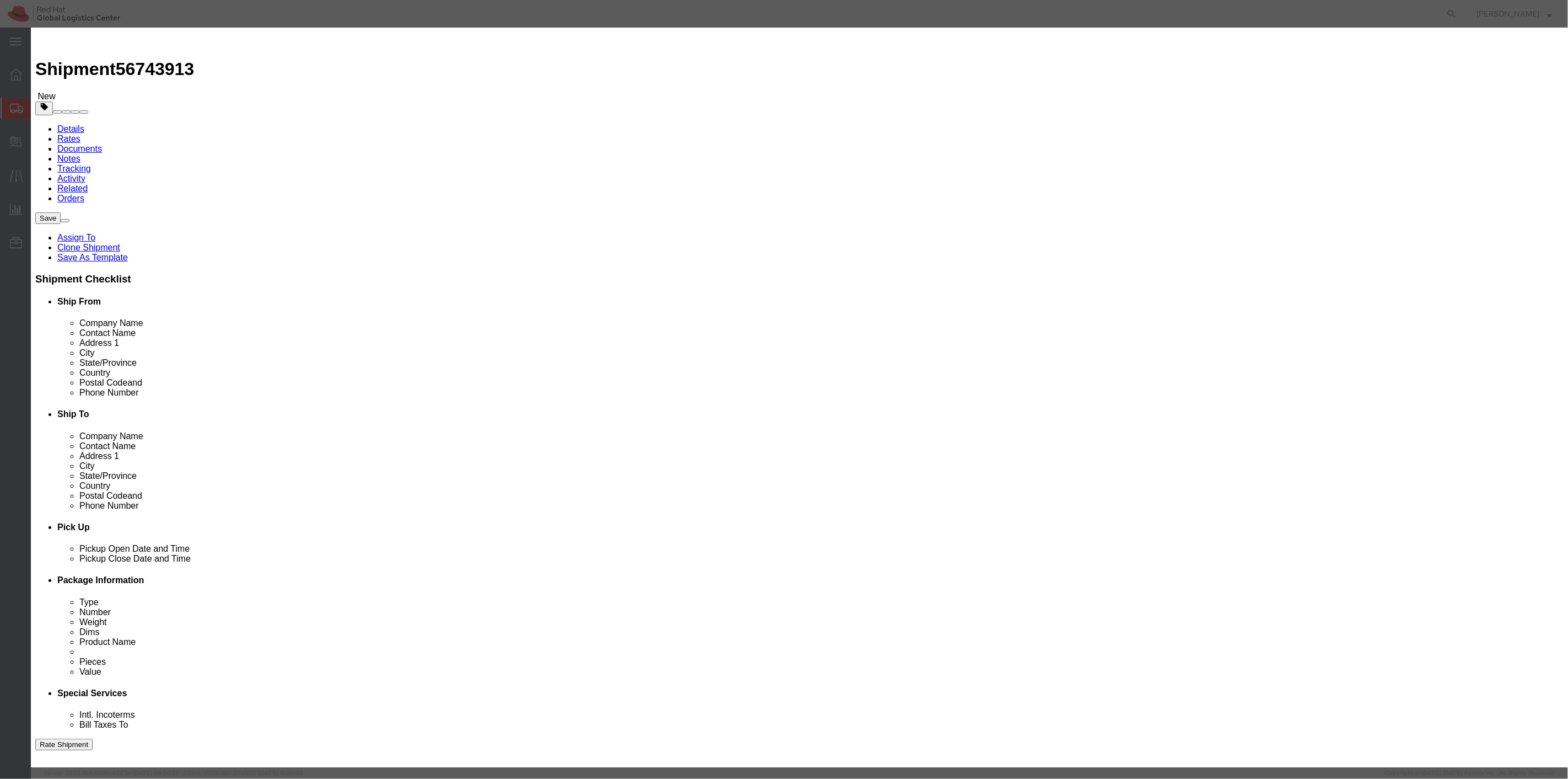
click button "Yes"
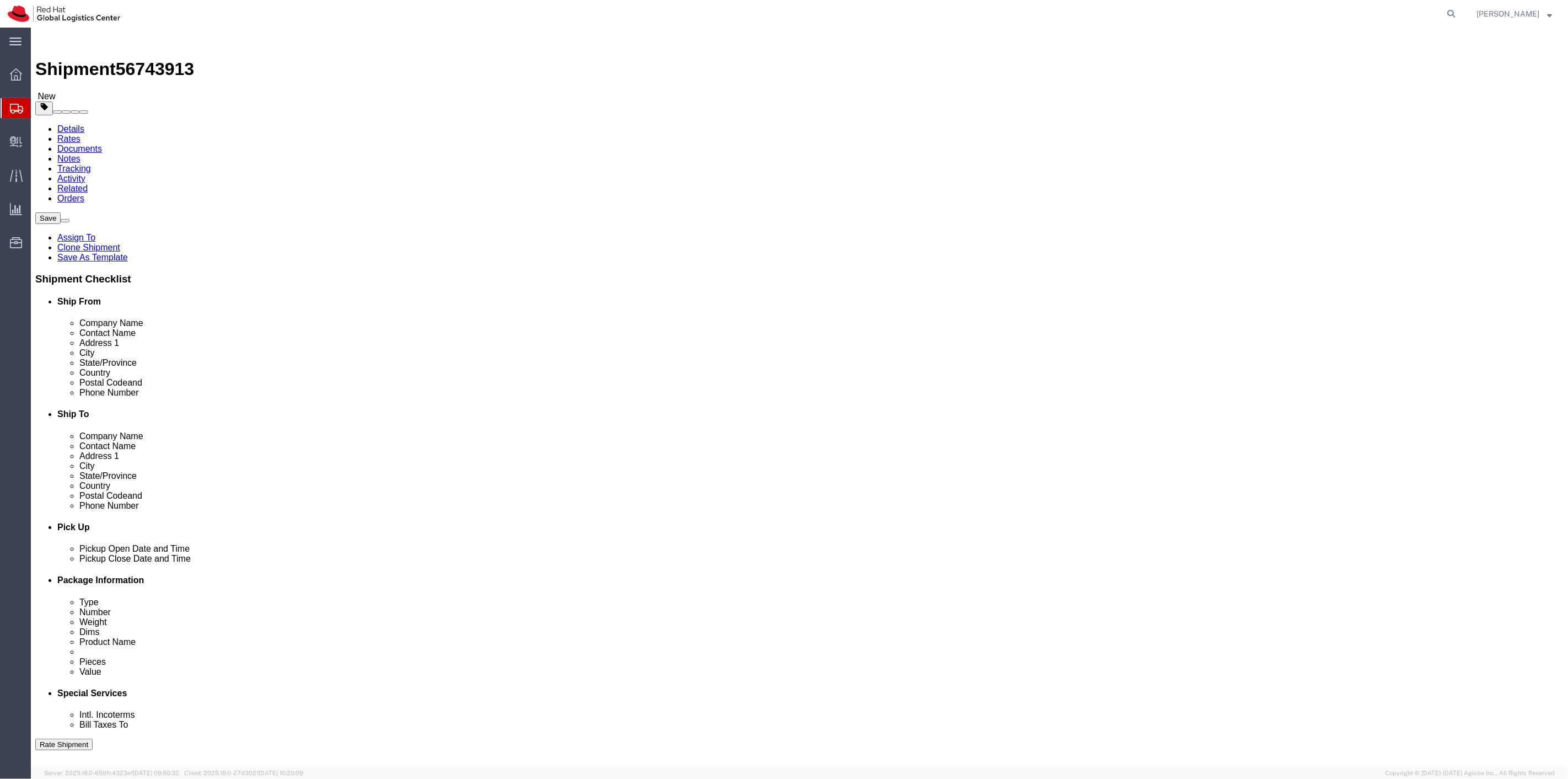
select select "ENV"
click span "button"
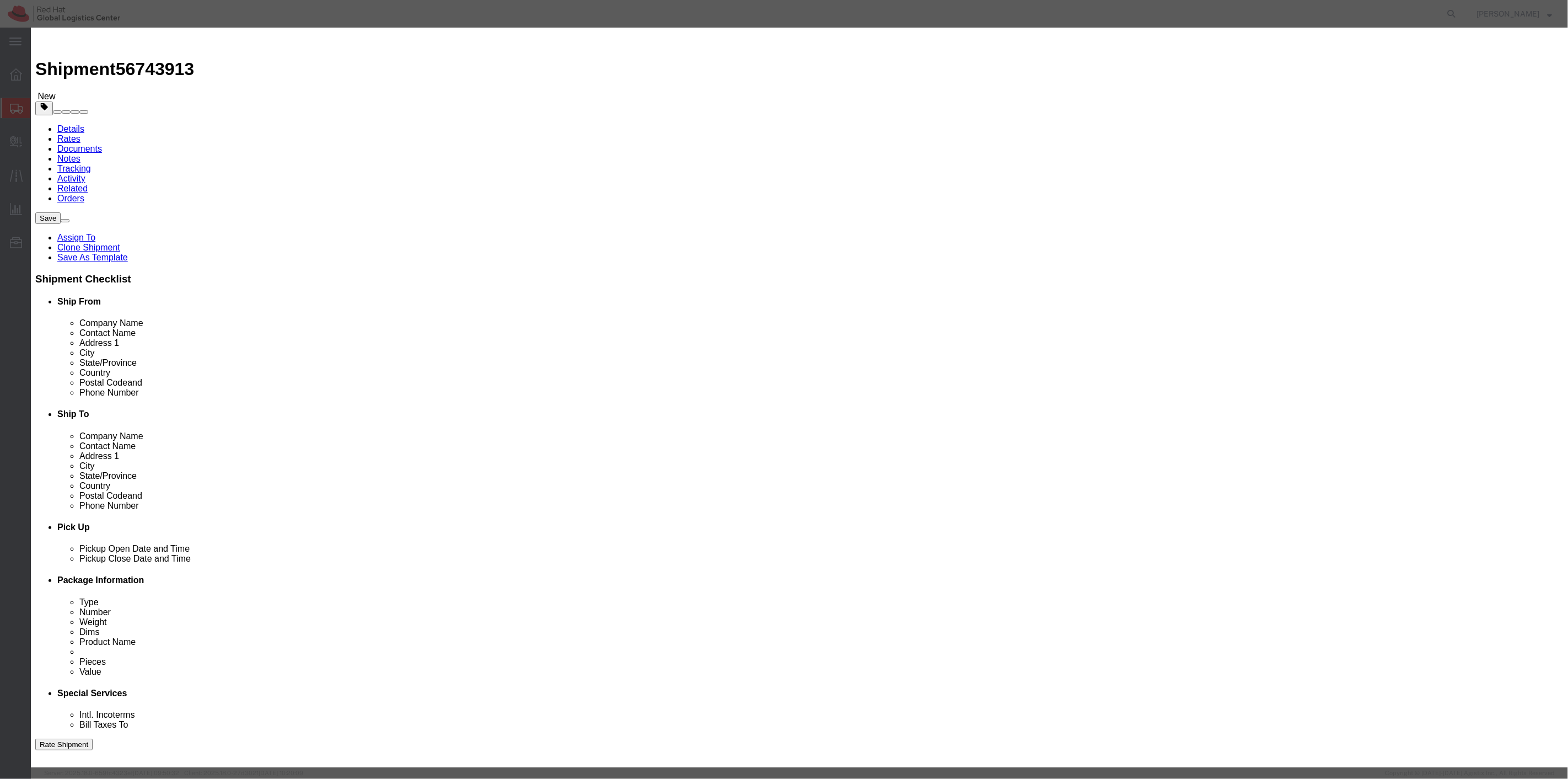
click icon "button"
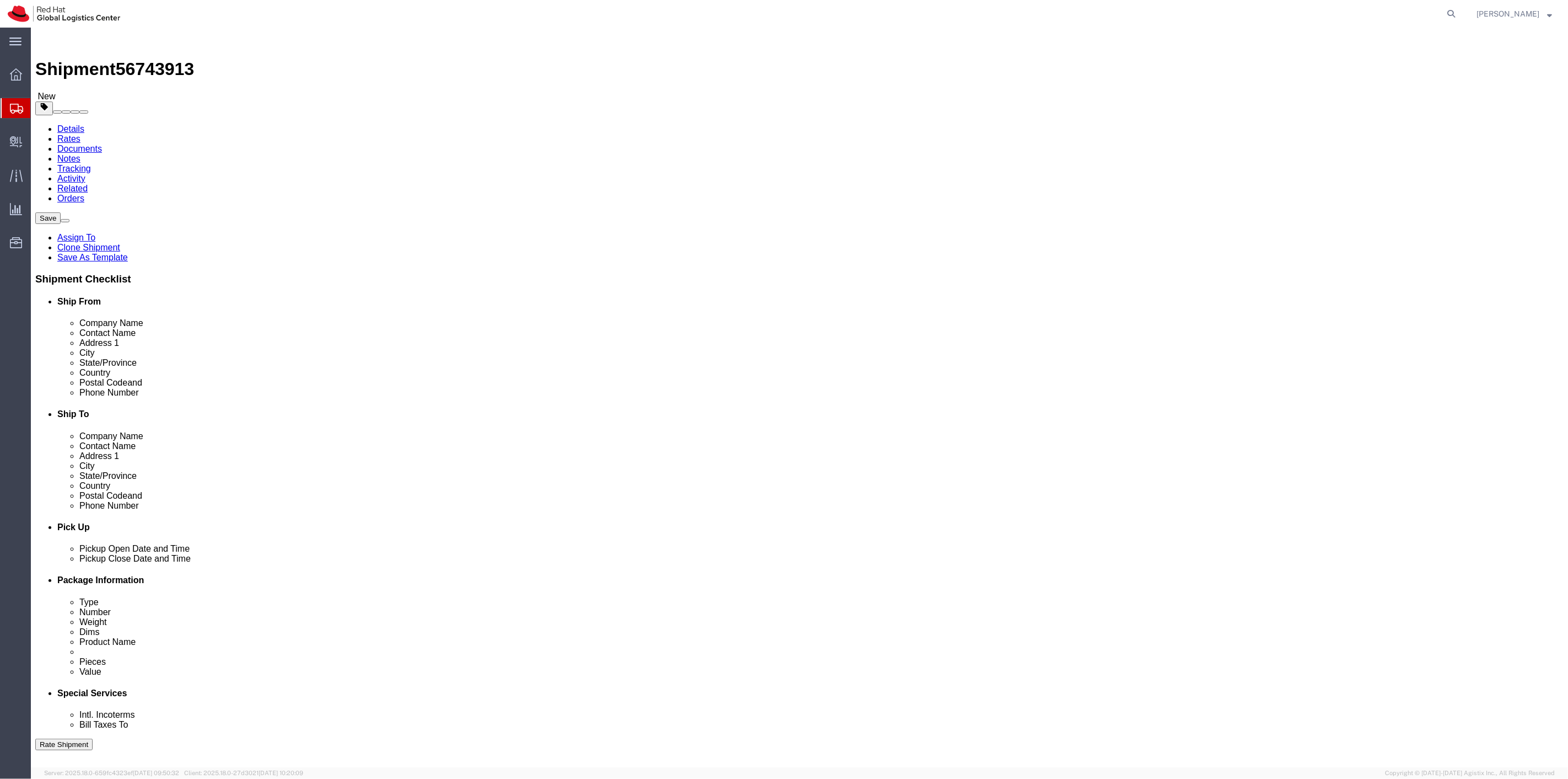
click select "Select Case(s) Crate(s) Envelope Large Box Medium Box PAK Skid(s) Small Box Sma…"
click div "Clone this content Delete this content Tote bag"
click input "9.50"
click span "button"
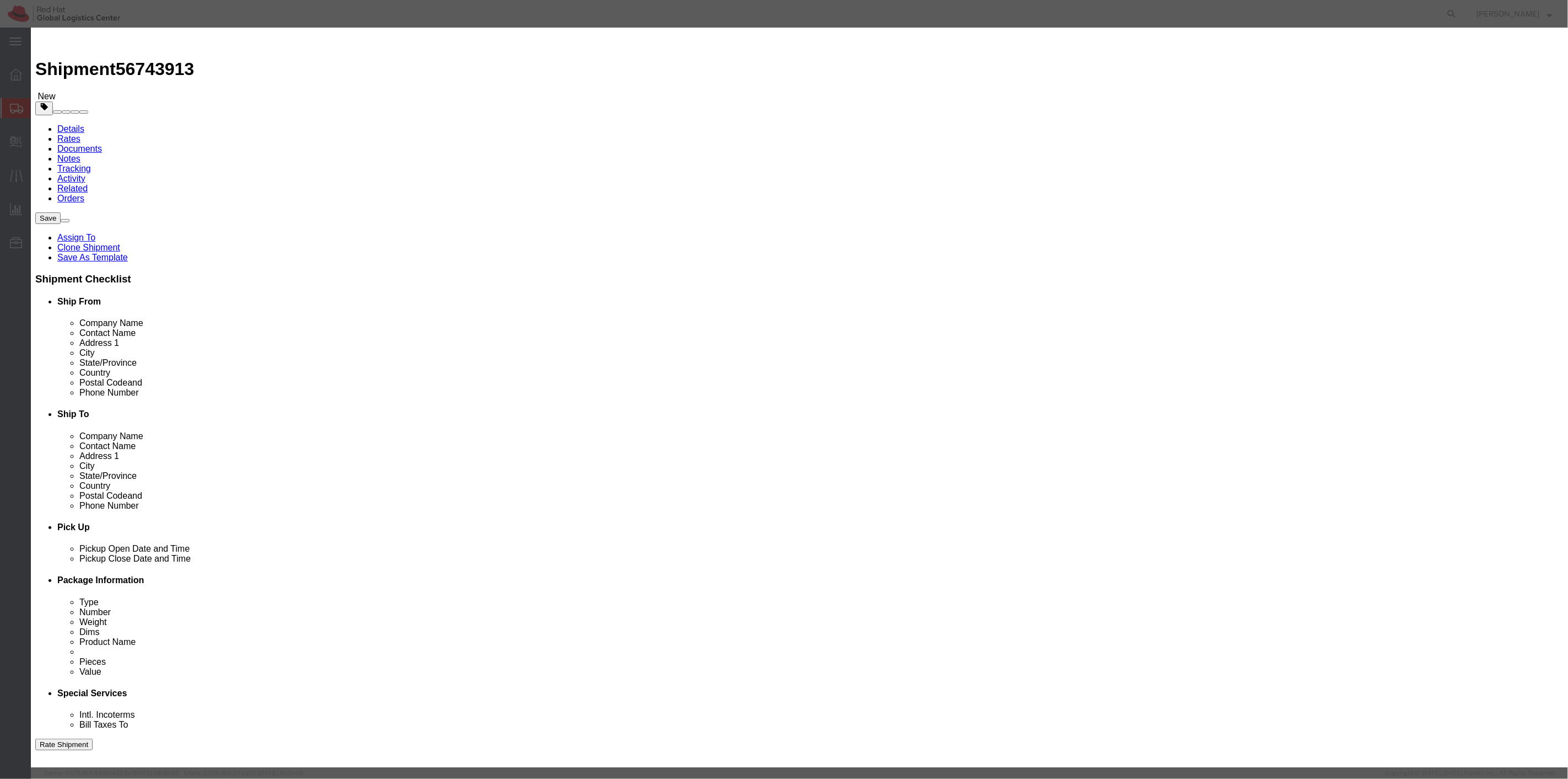
drag, startPoint x: 739, startPoint y: 103, endPoint x: 682, endPoint y: 102, distance: 57.0
click fieldset "Dimensions Length 9.50 x Width 12.50 x Height 0.25 cm ft in"
type input "19.5"
type input "14"
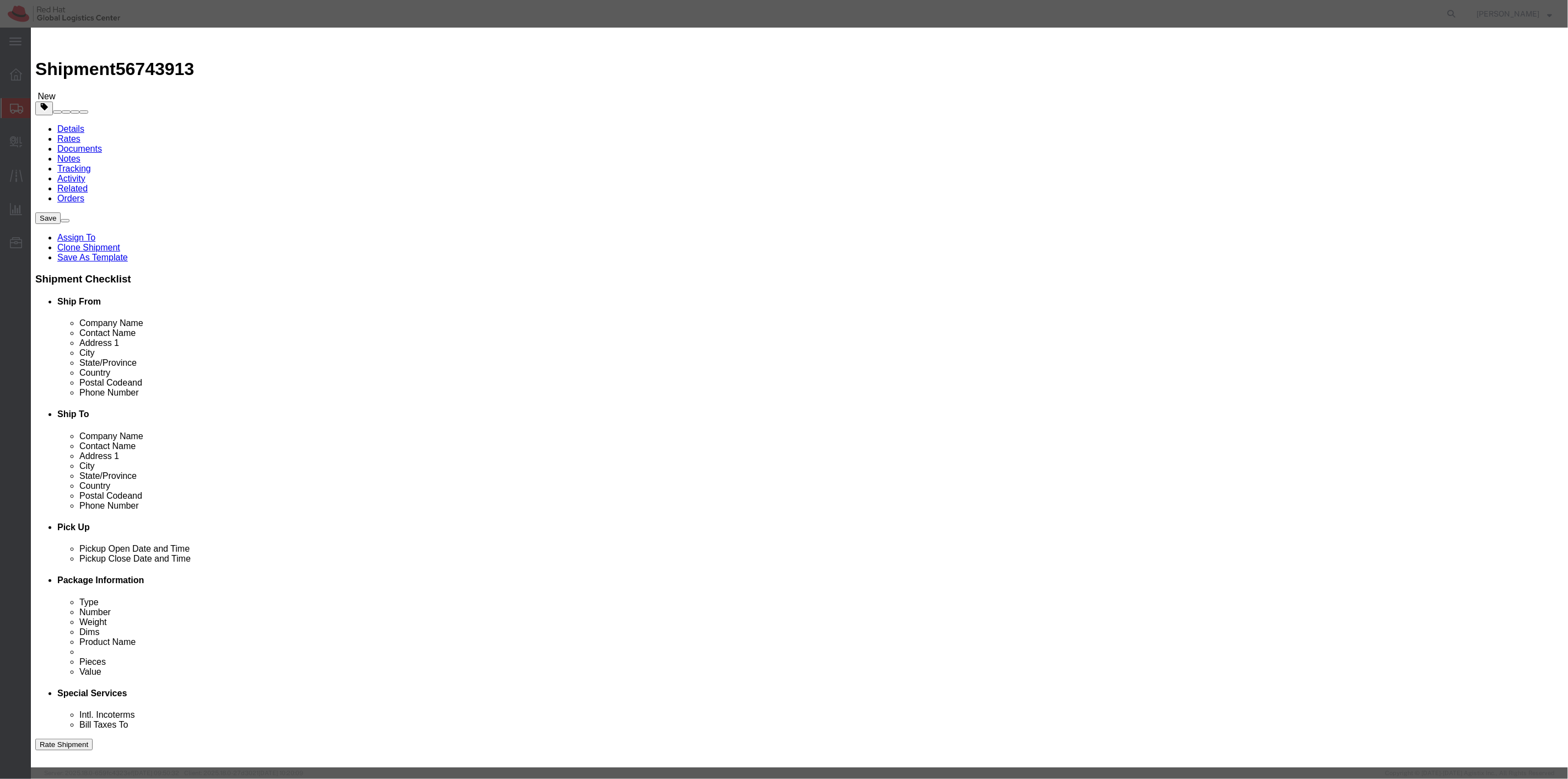
drag, startPoint x: 740, startPoint y: 128, endPoint x: 728, endPoint y: 126, distance: 12.2
click div "Weight 1.00 kgs lbs"
type input "15"
click button "Save"
type input "19.5"
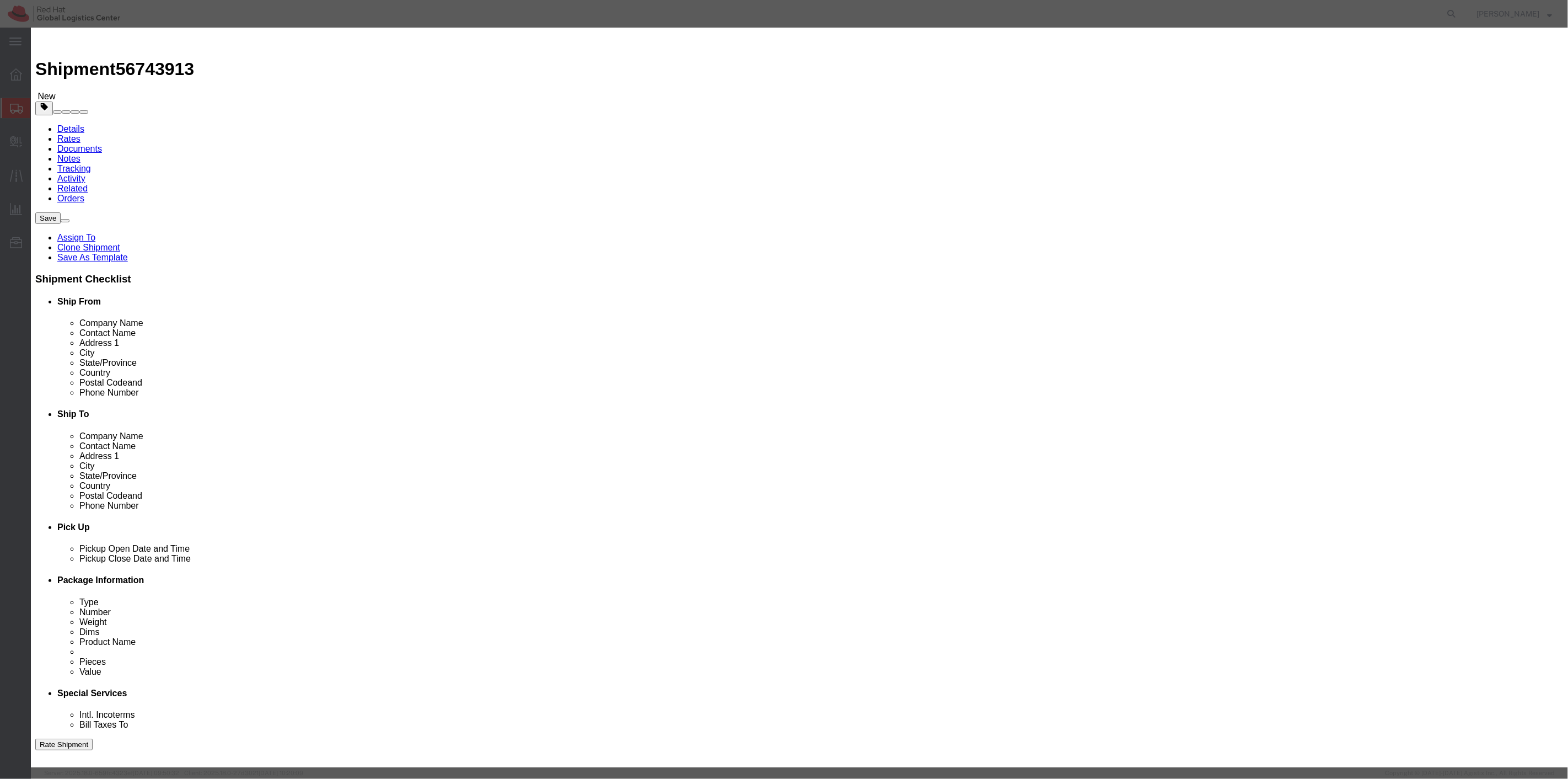
type input "19.5"
type input "14"
type input "15"
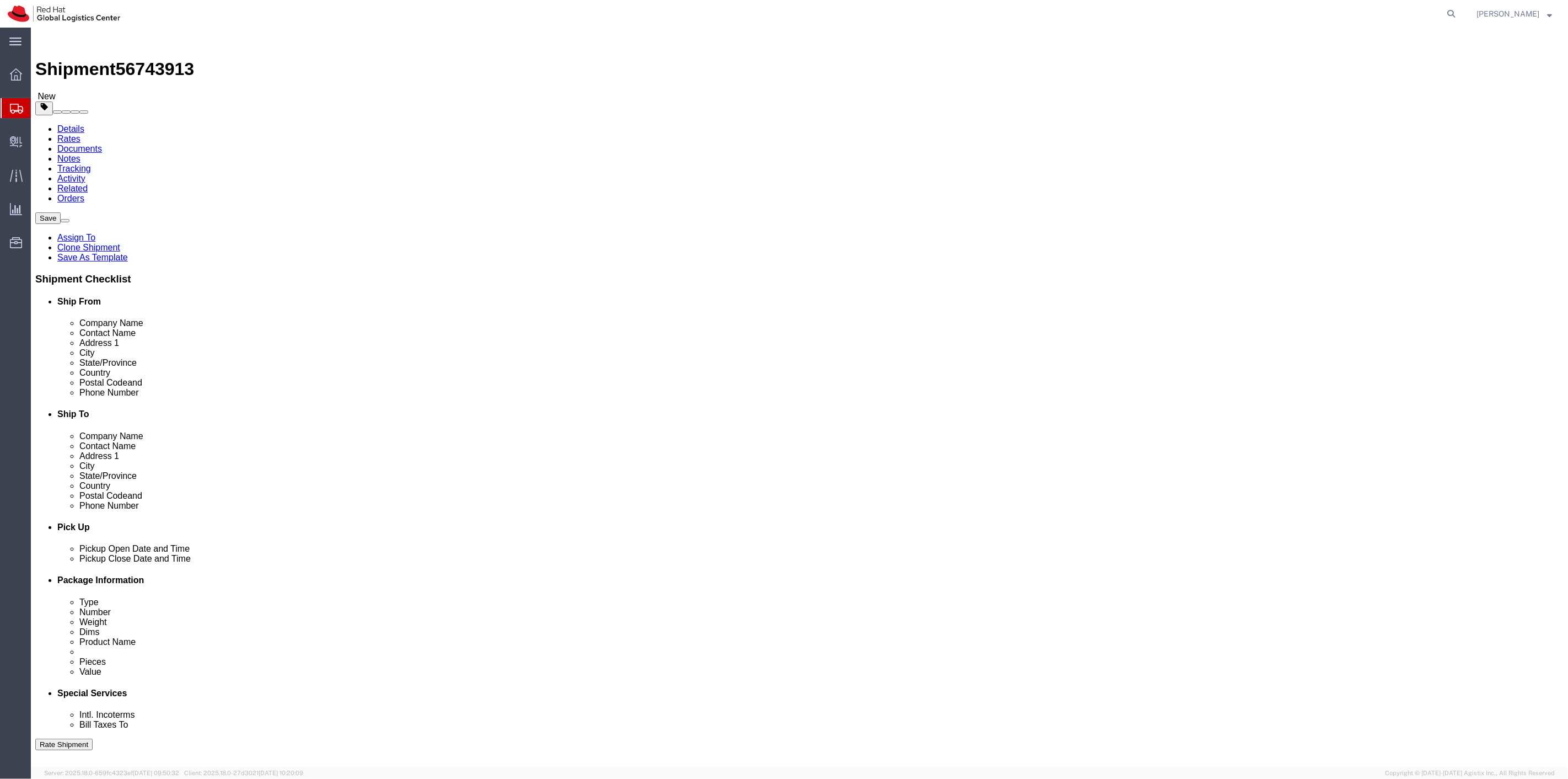
click link "Delete this content"
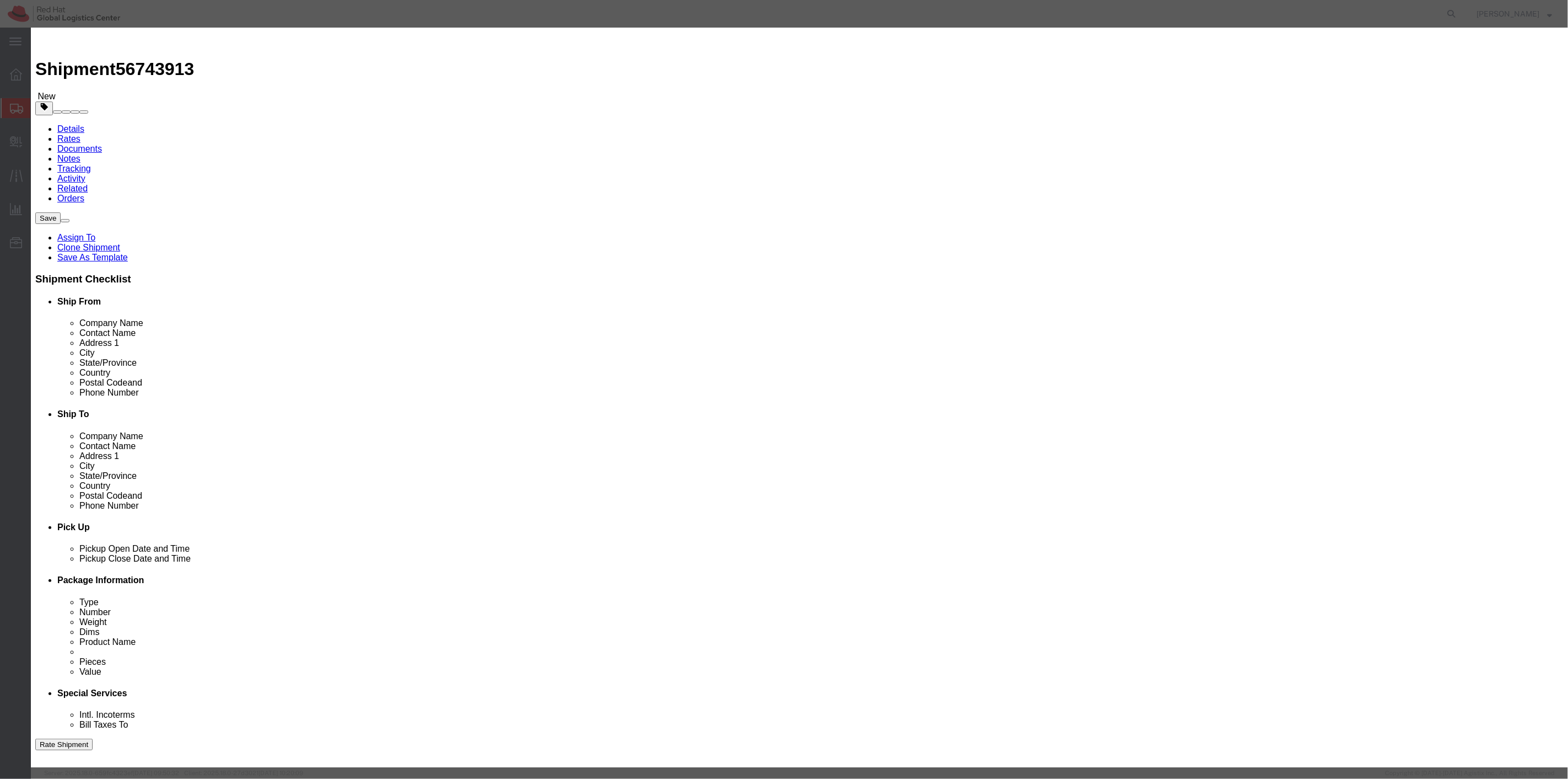
click button "Yes"
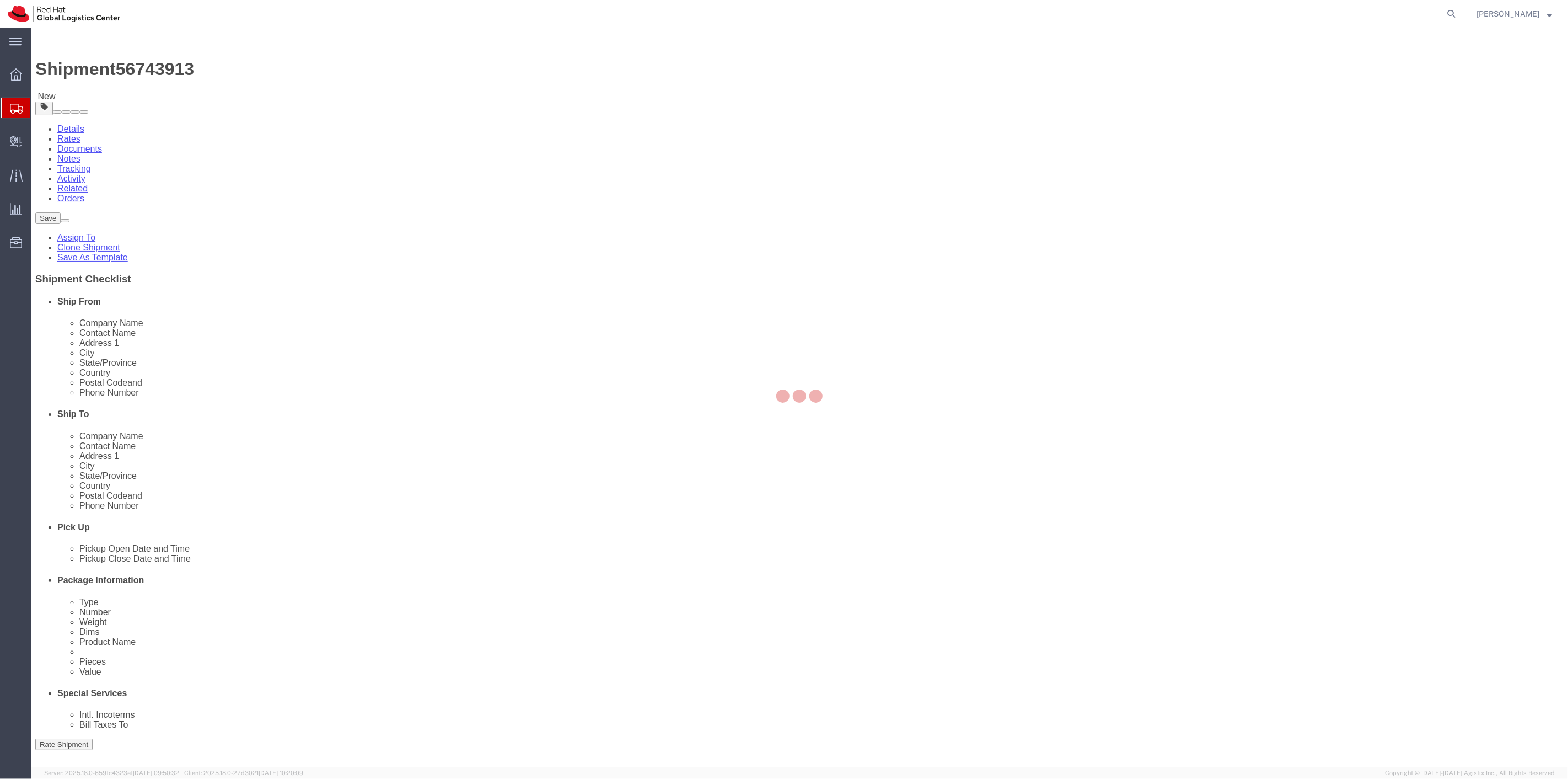
select select "ENV"
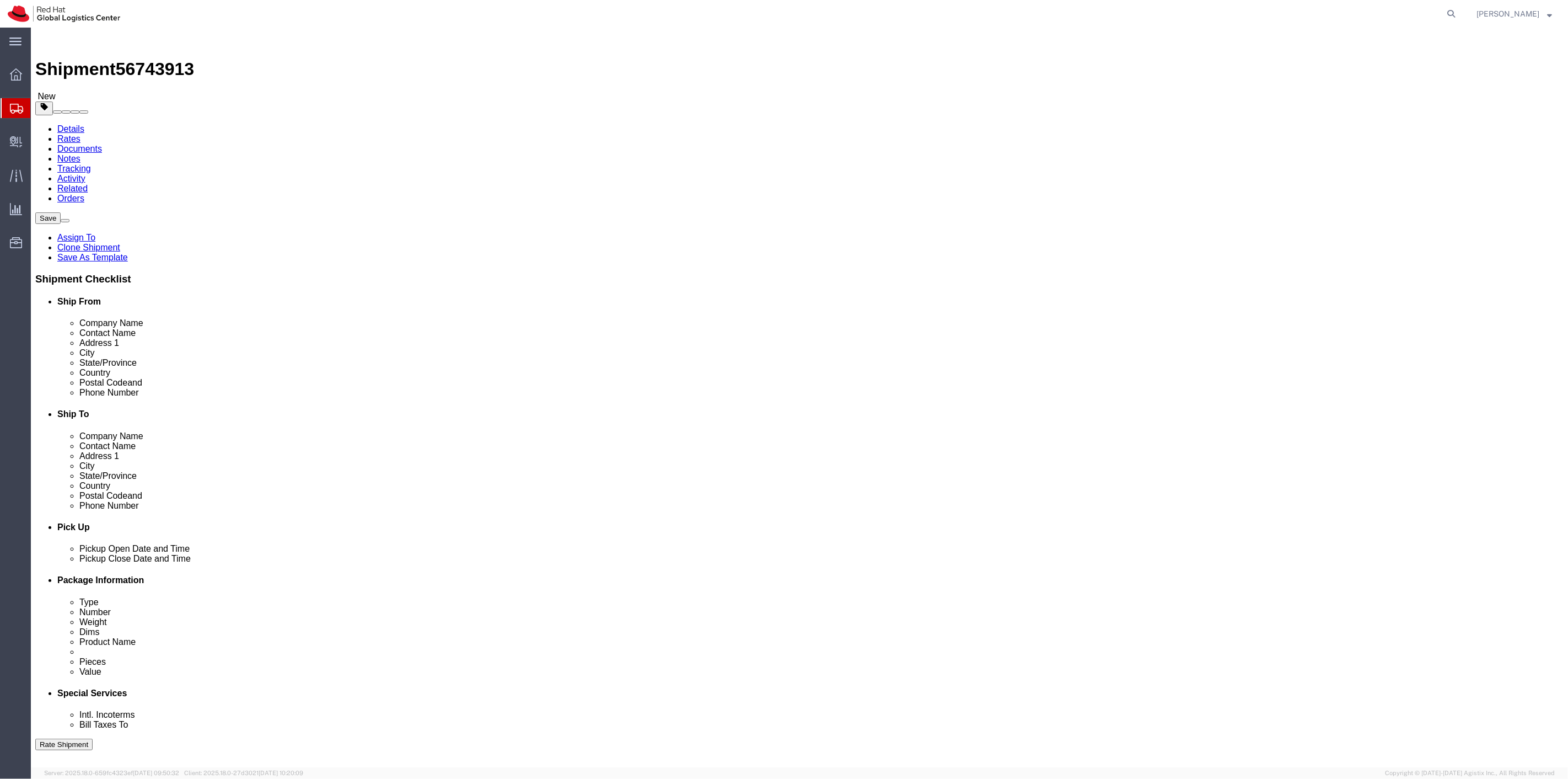
click icon
click link "Clone this content"
select select "ENV"
click p "Water Bottle"
drag, startPoint x: 28, startPoint y: 447, endPoint x: 711, endPoint y: 346, distance: 690.4
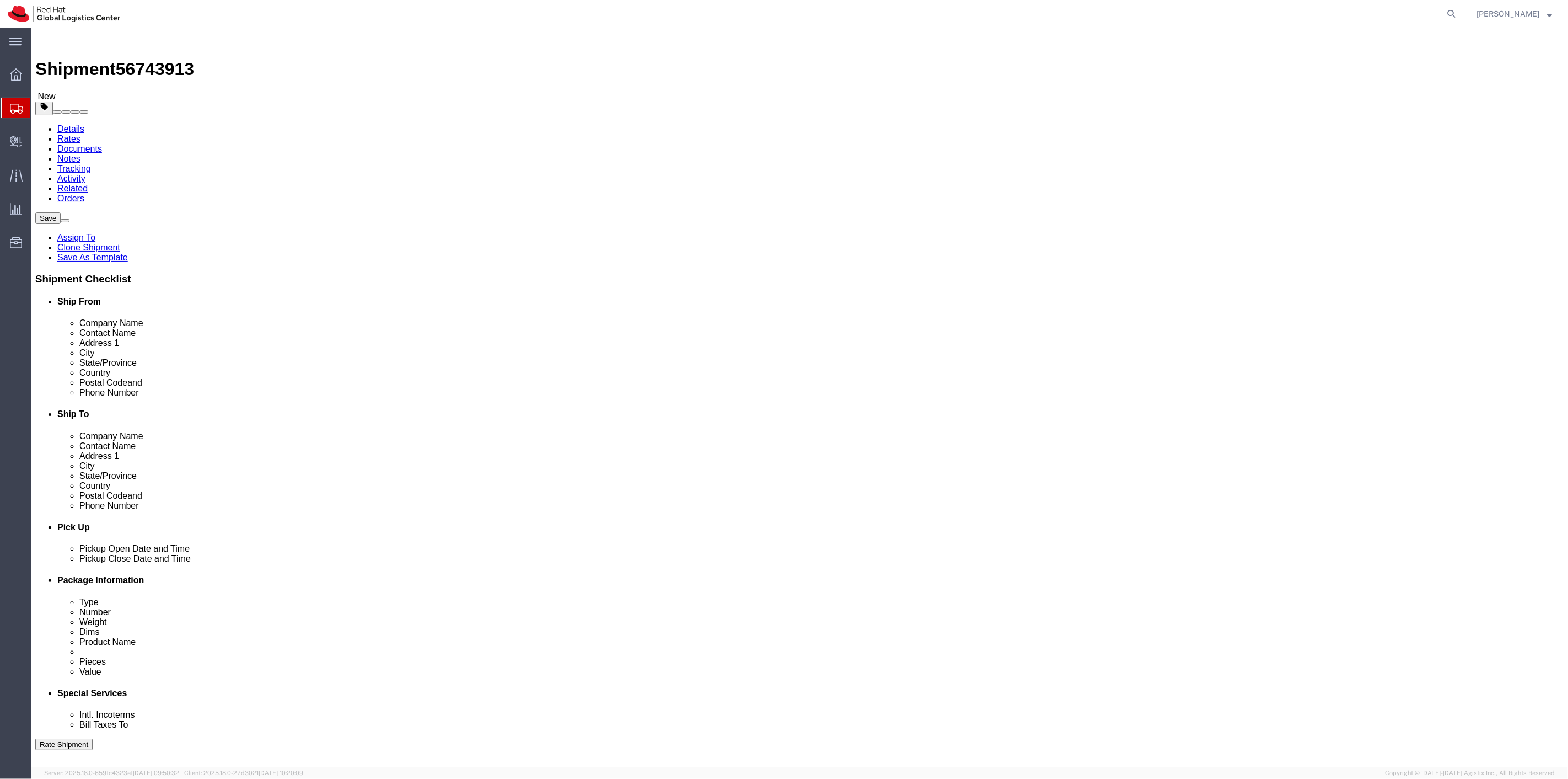
click icon
drag, startPoint x: 28, startPoint y: 364, endPoint x: 960, endPoint y: 370, distance: 932.0
click icon
click link "Add Content"
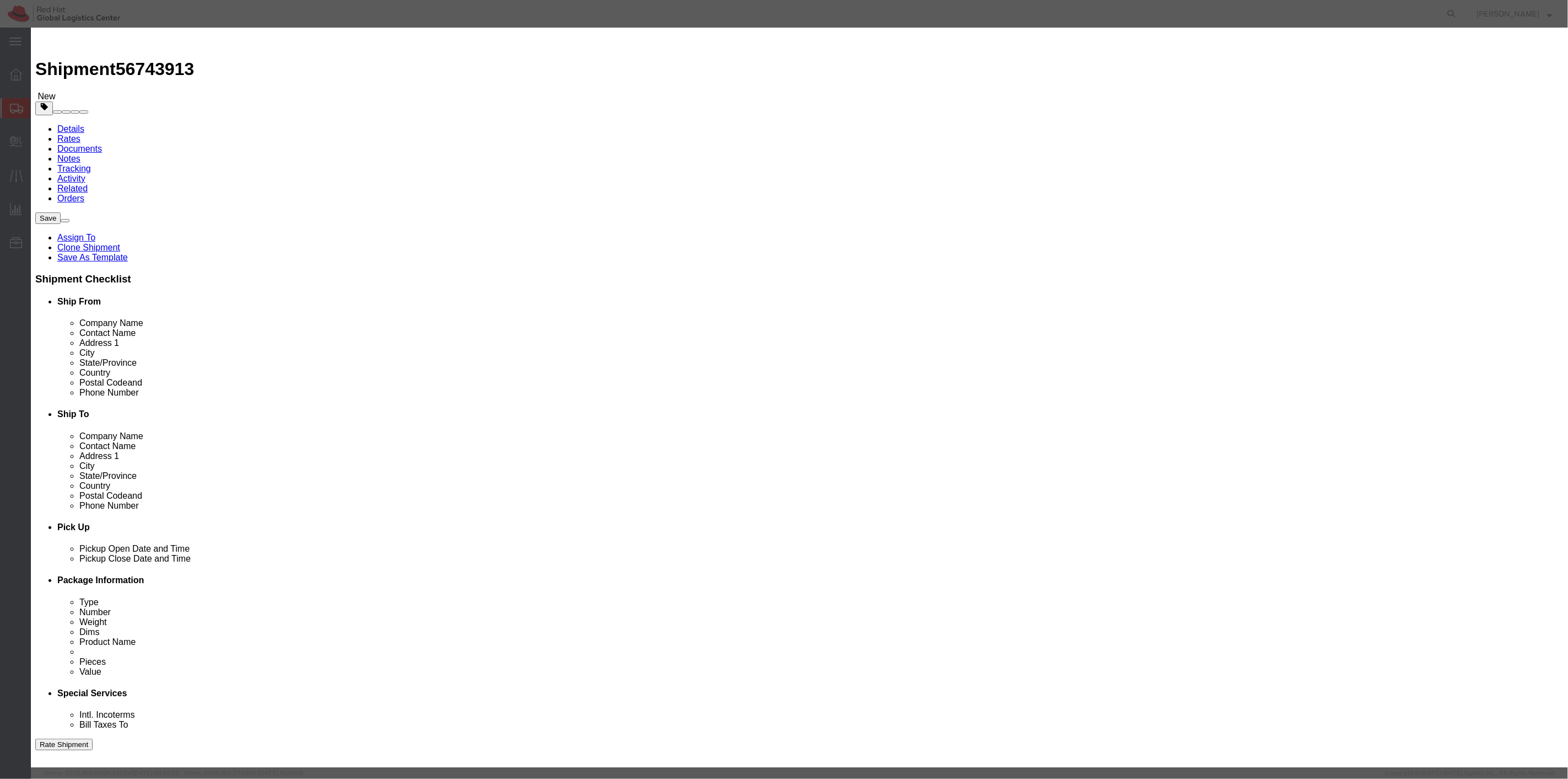
click button "Close"
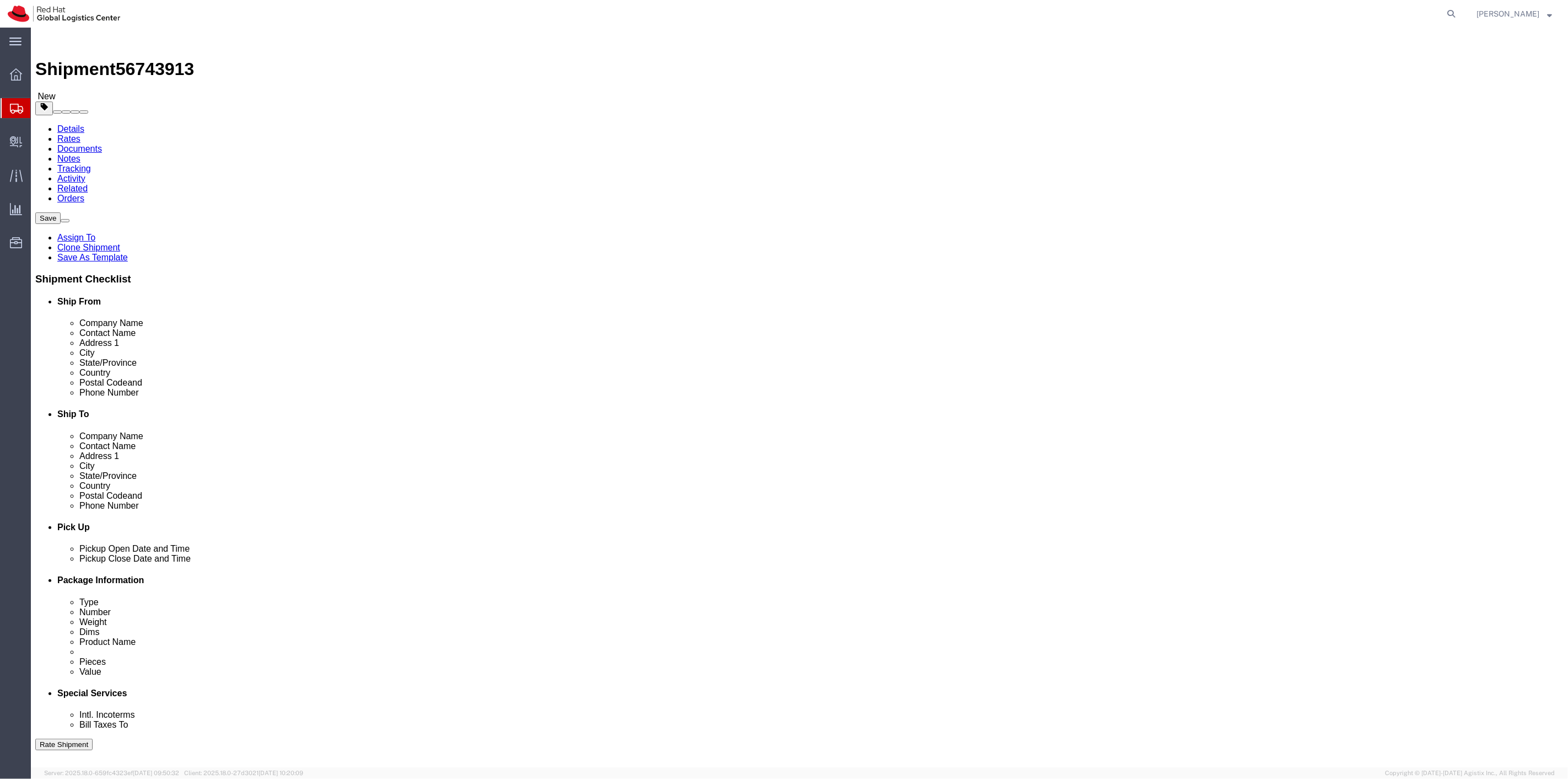
drag, startPoint x: 30, startPoint y: 370, endPoint x: 686, endPoint y: 289, distance: 661.0
click icon
click link "Delete this content"
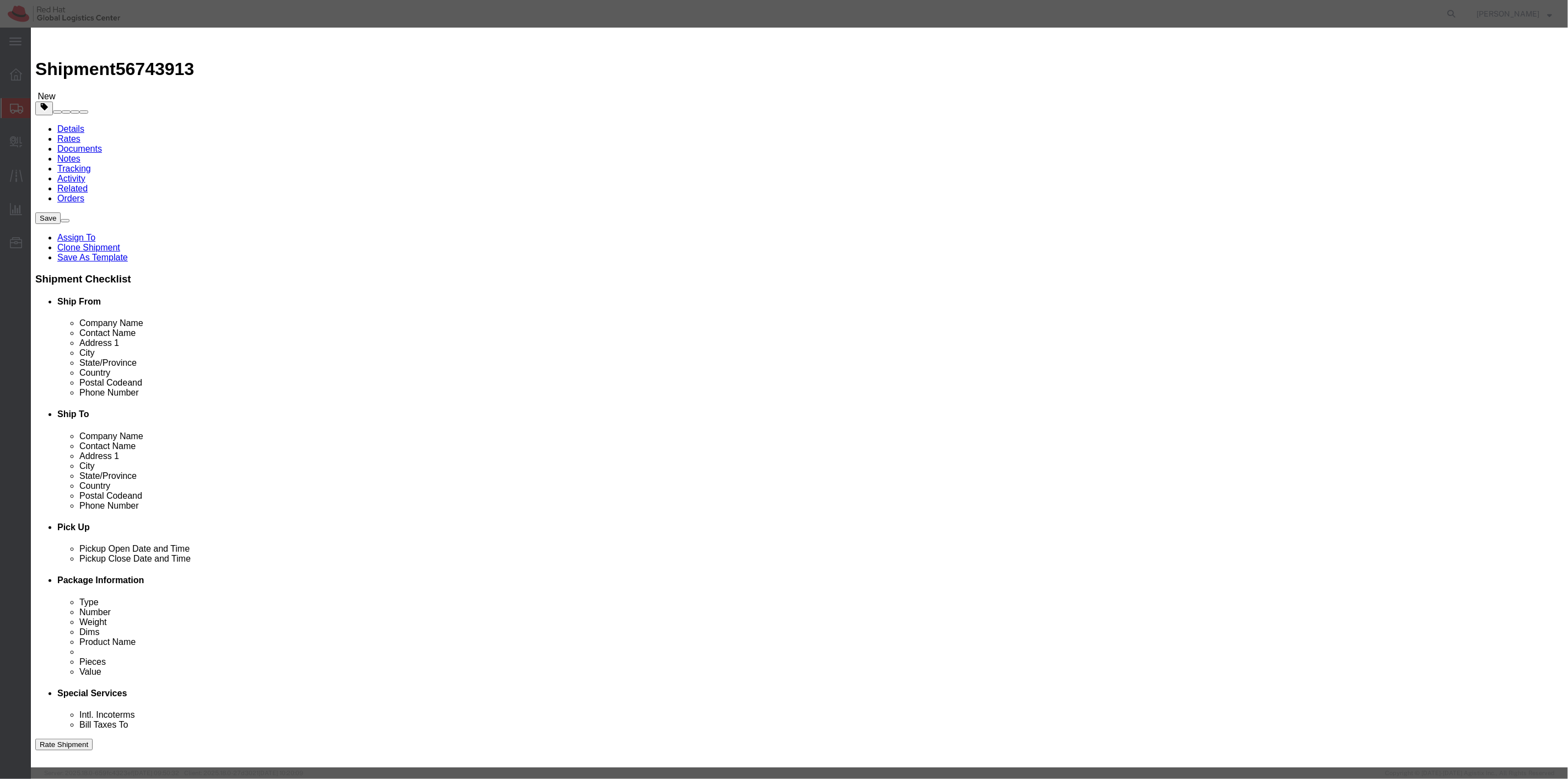
click button "Yes"
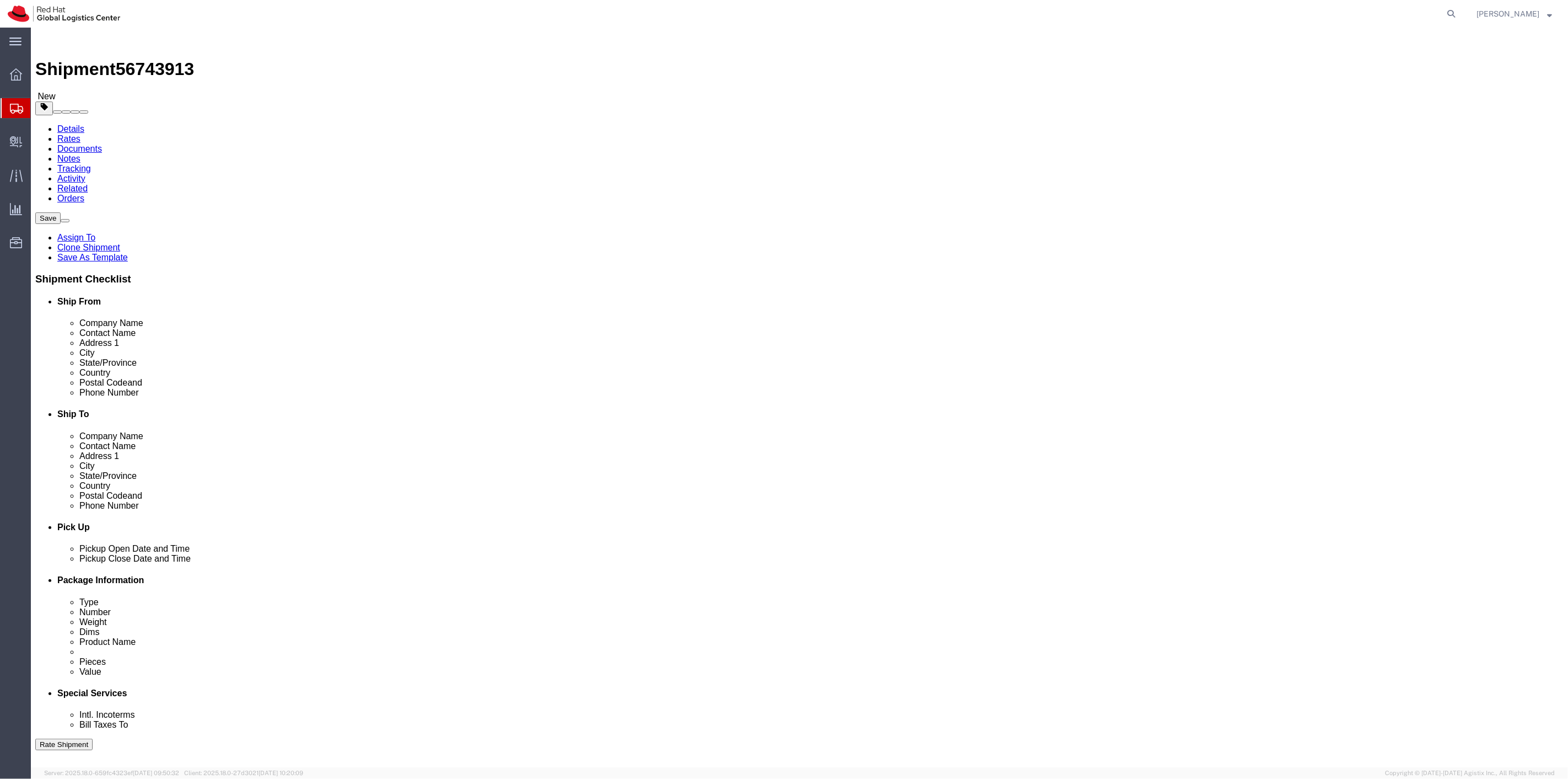
drag, startPoint x: 965, startPoint y: 216, endPoint x: 934, endPoint y: 189, distance: 41.1
click select "Select Case(s) Crate(s) Envelope Large Box Medium Box PAK Skid(s) Small Box Sma…"
select select "YRPK"
click select "Select Case(s) Crate(s) Envelope Large Box Medium Box PAK Skid(s) Small Box Sma…"
click link "Clone this content"
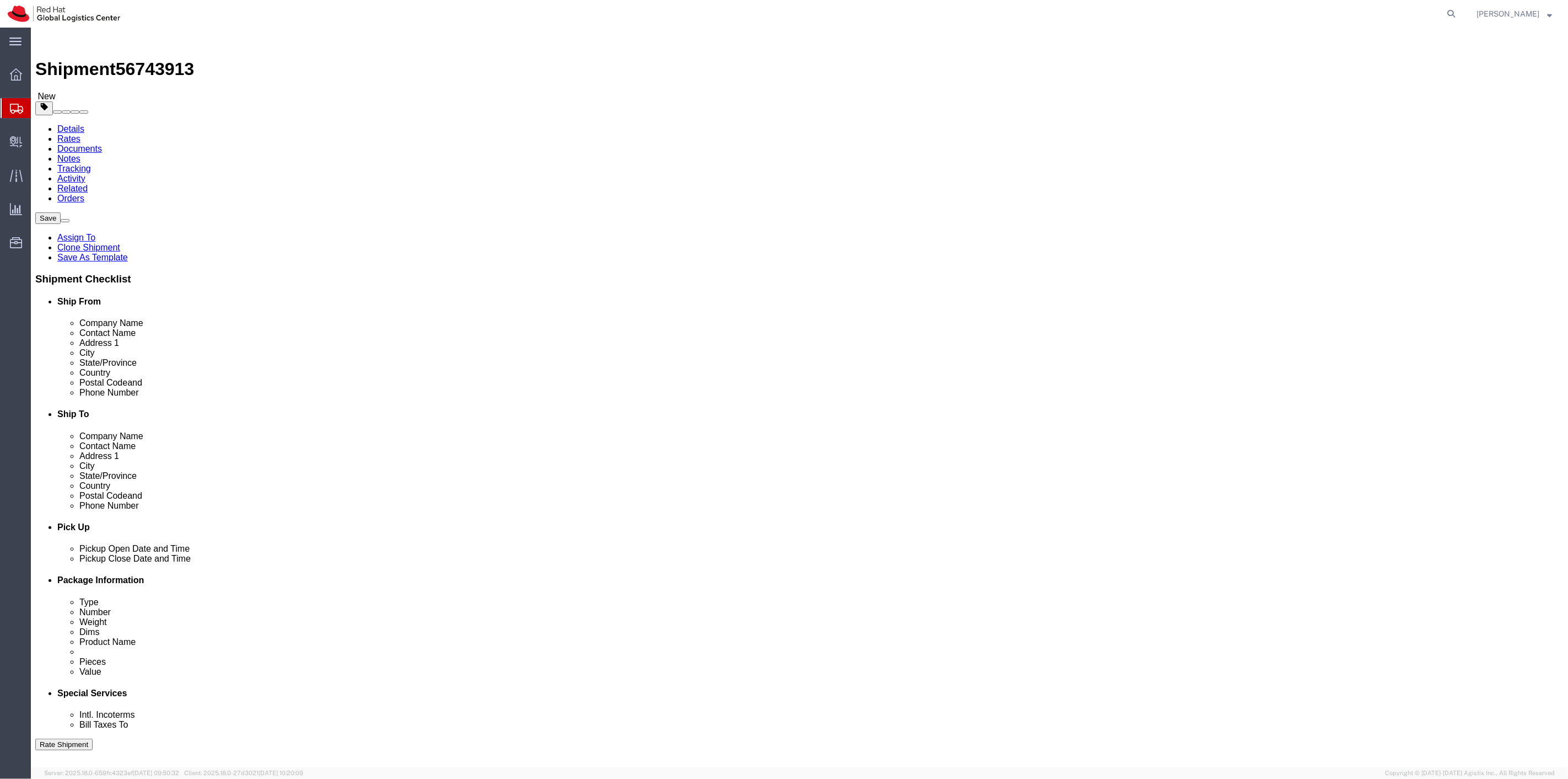
drag, startPoint x: 30, startPoint y: 454, endPoint x: 693, endPoint y: 366, distance: 668.8
click icon
click button "Continue"
click h4 "Ship To"
click li "Company Name"
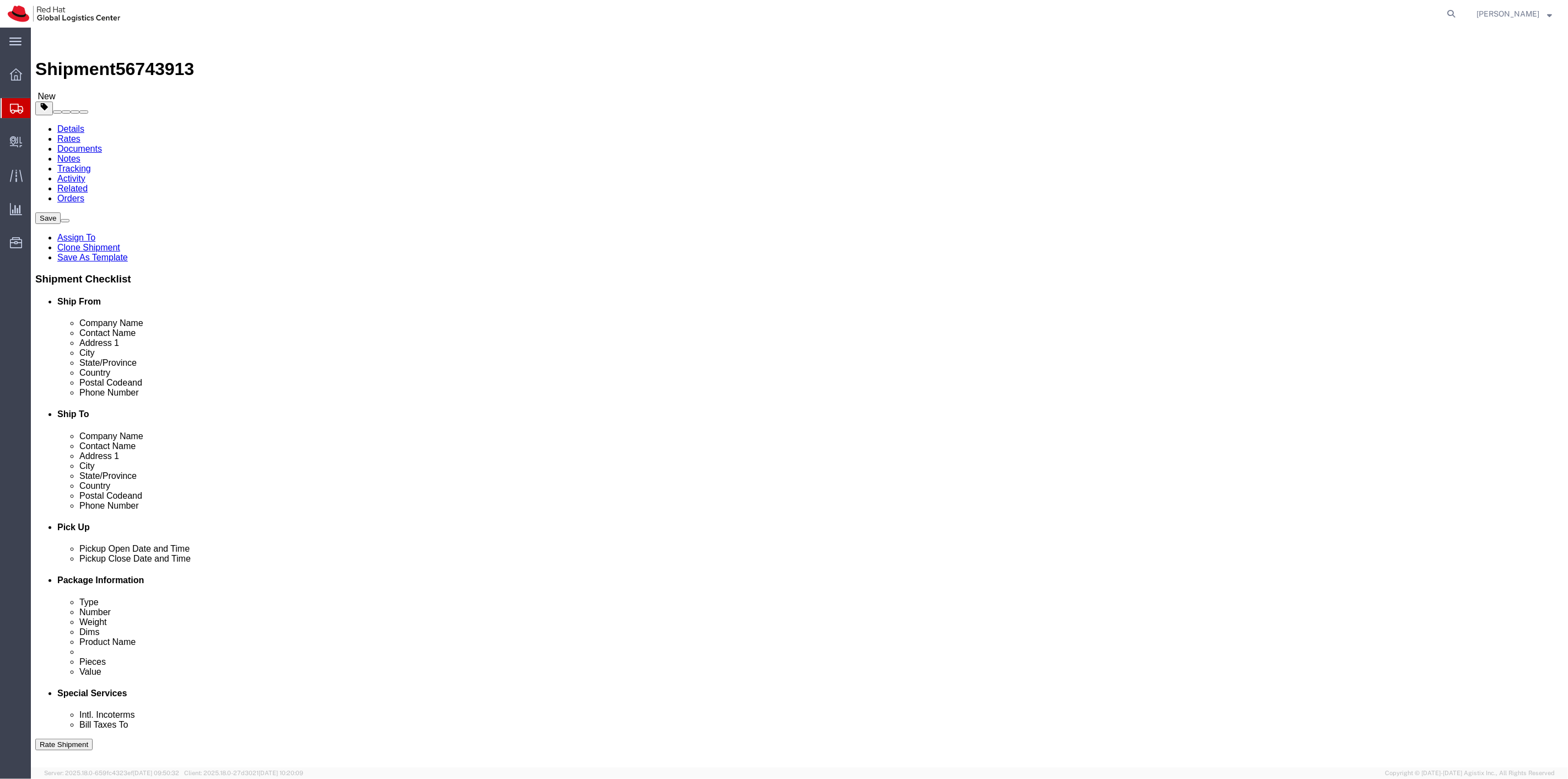
click icon
click input "text"
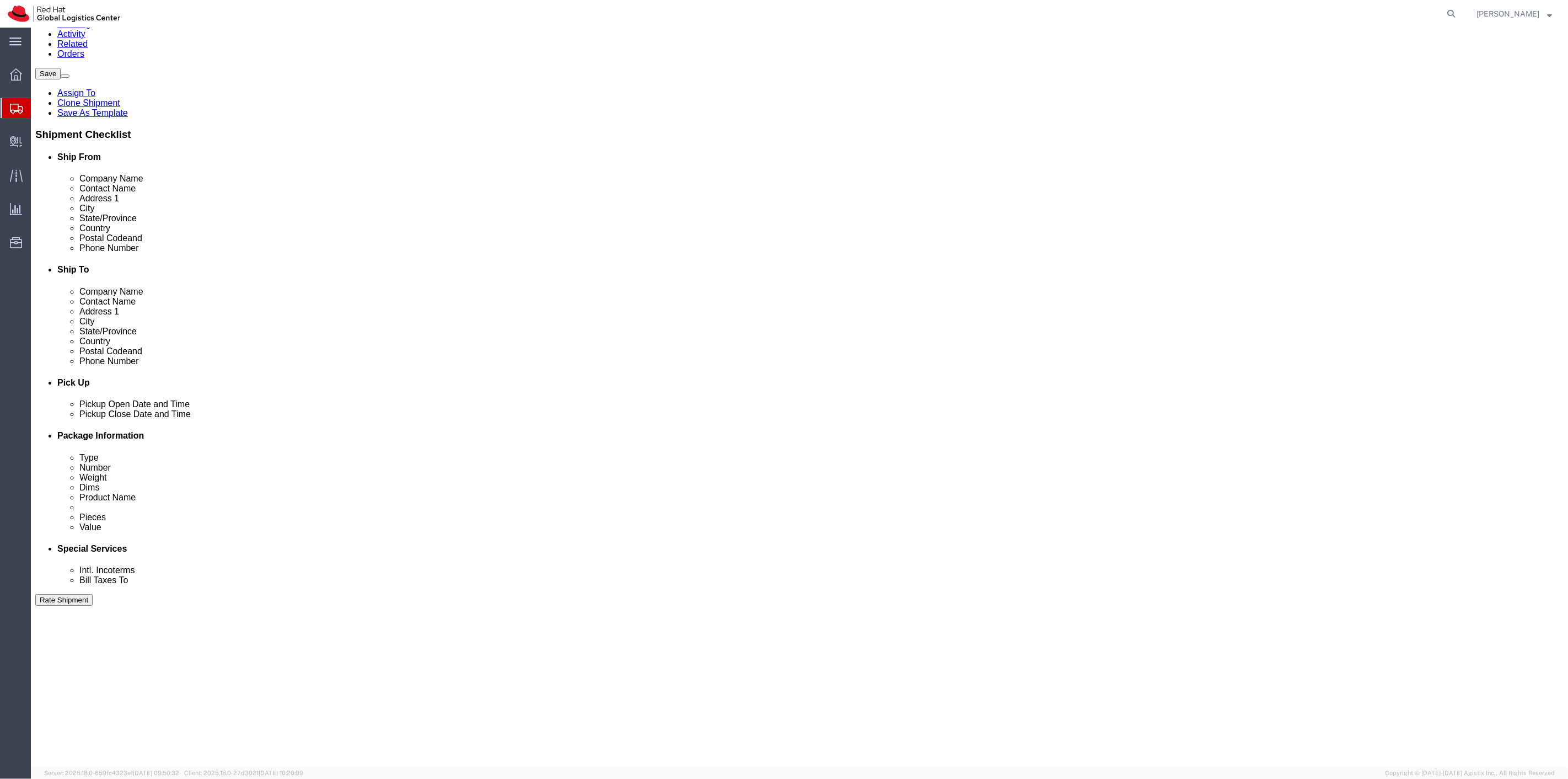
scroll to position [212, 0]
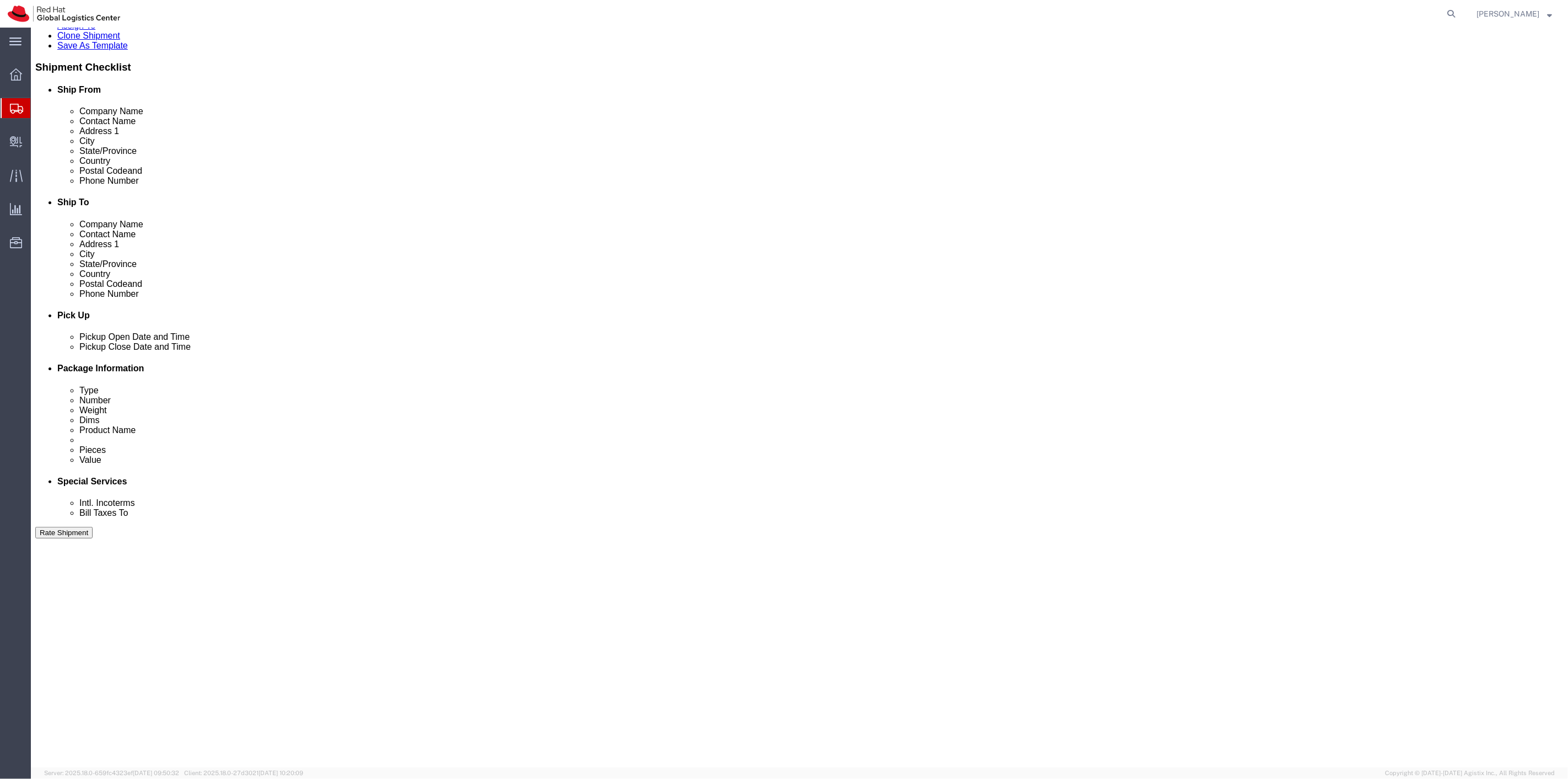
type input "Red Hat"
click button "Continue"
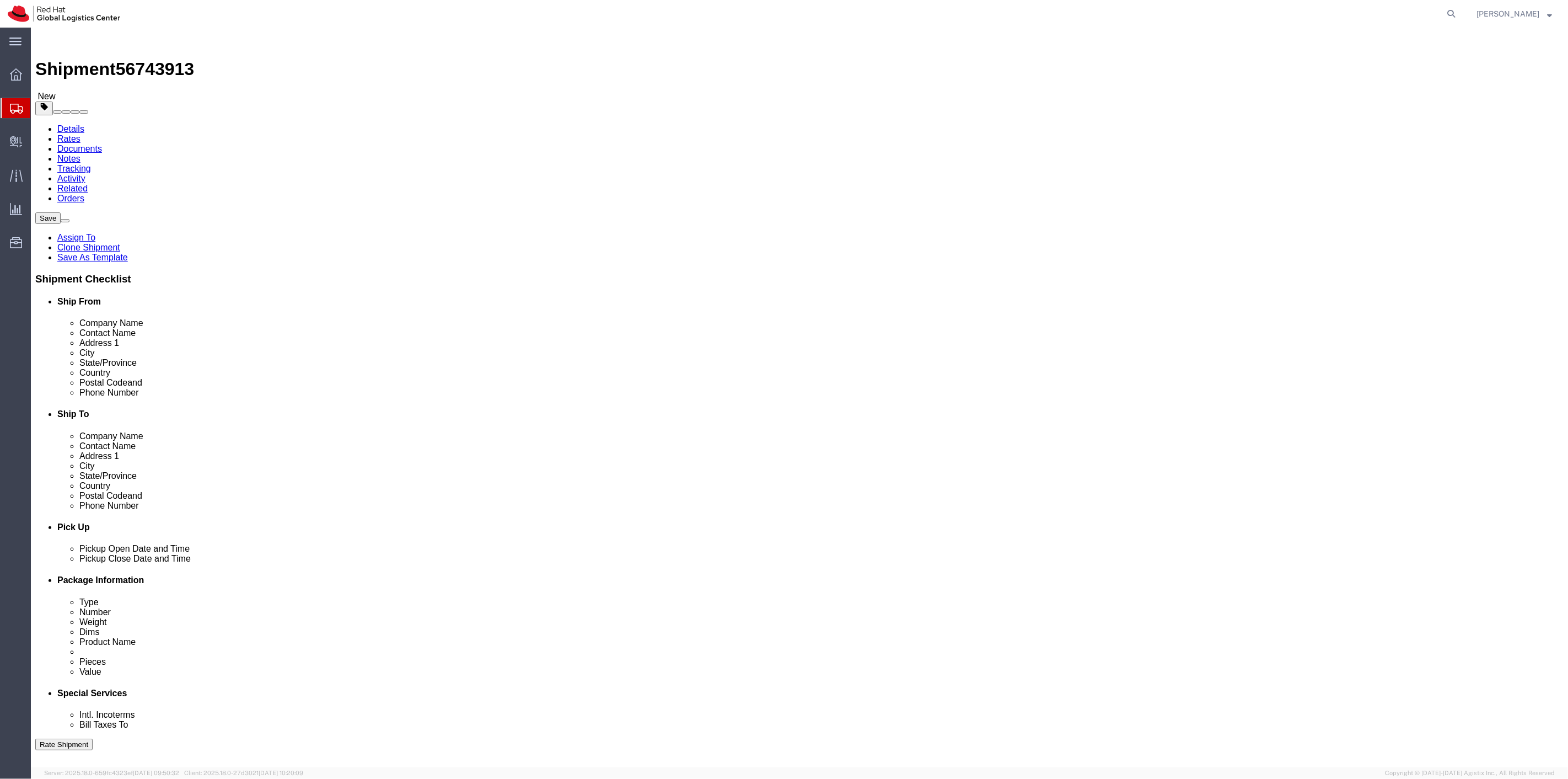
click button "Continue"
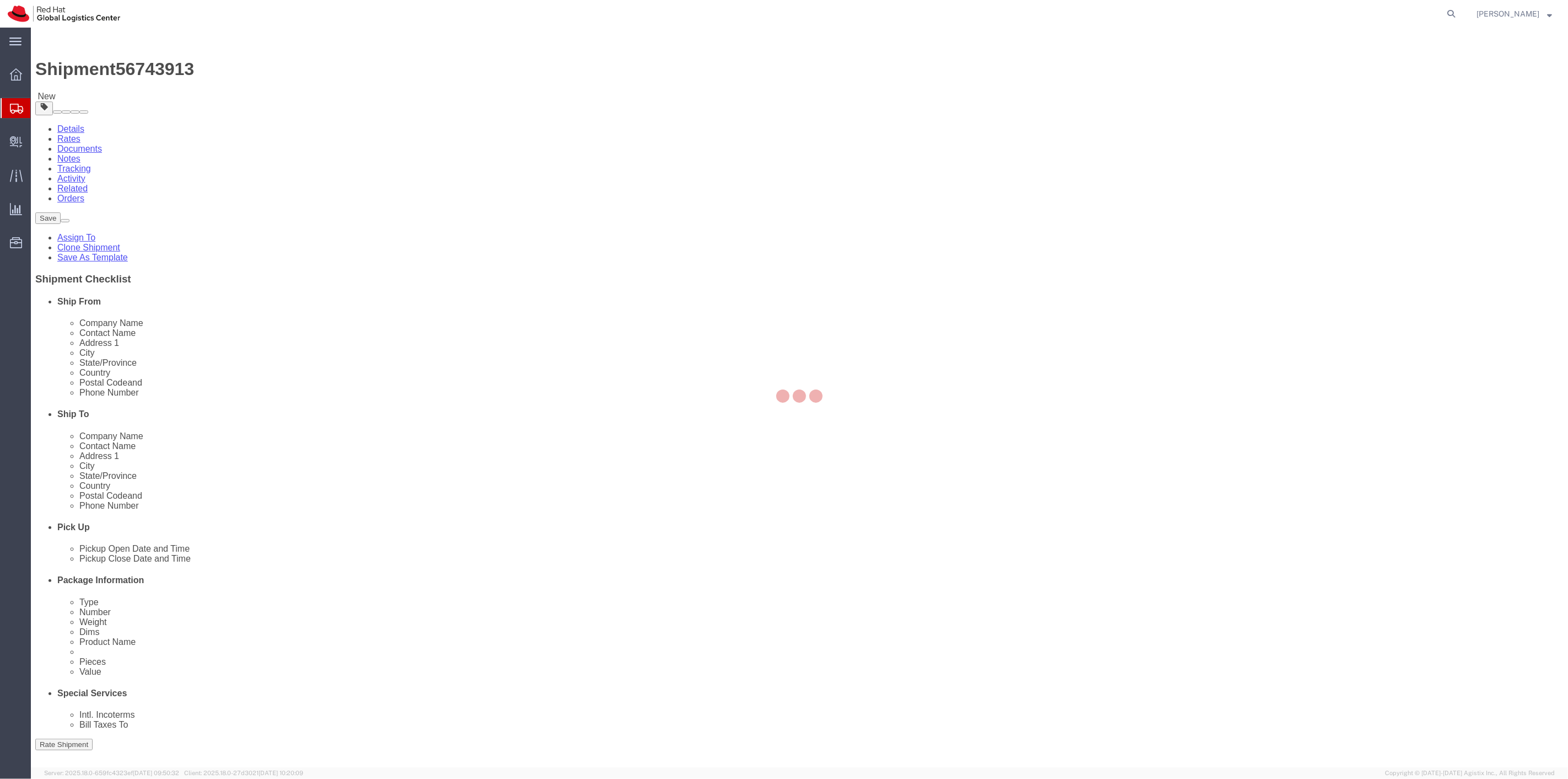
select select
select select "COSTCENTER"
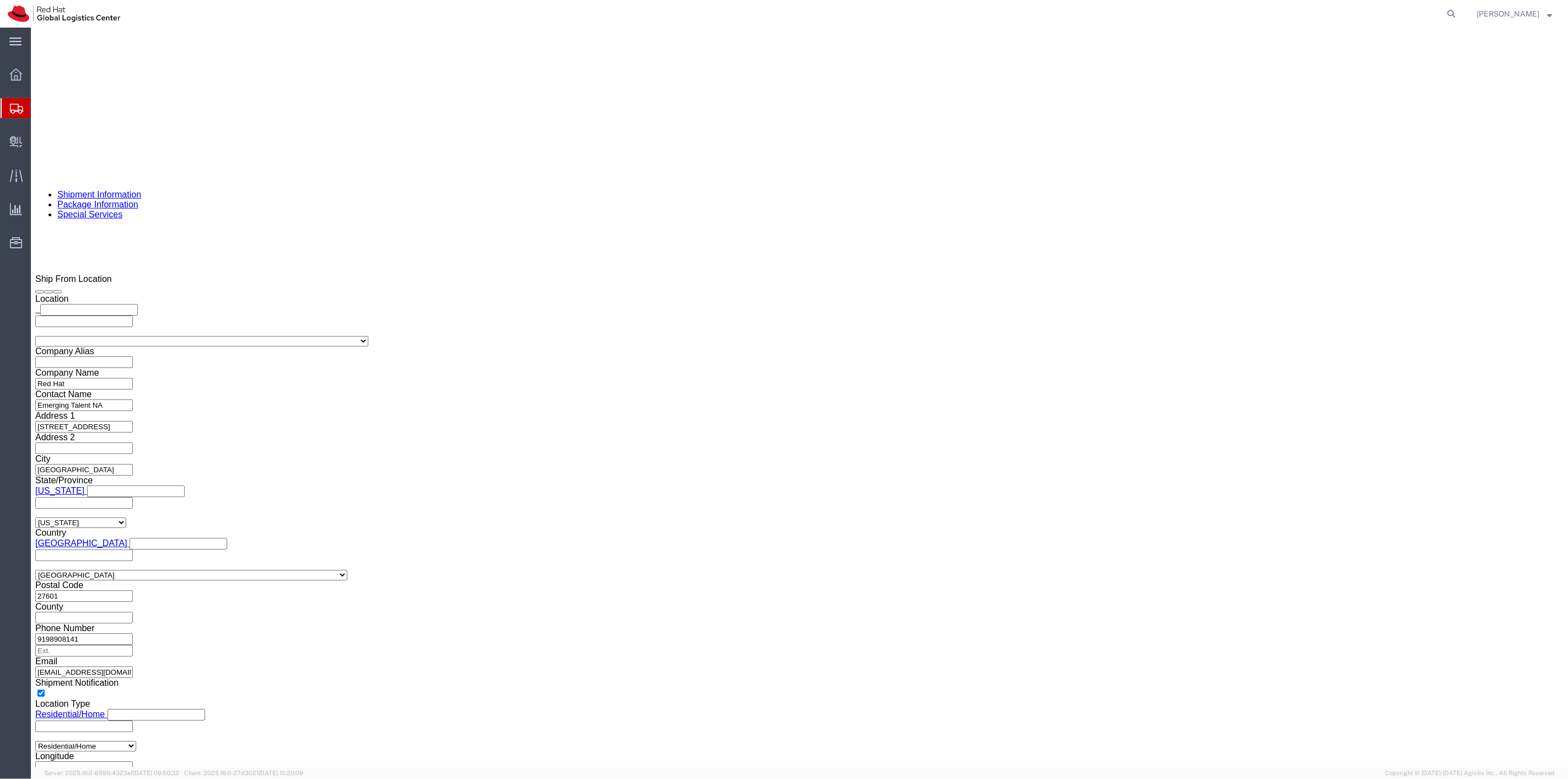
scroll to position [841, 0]
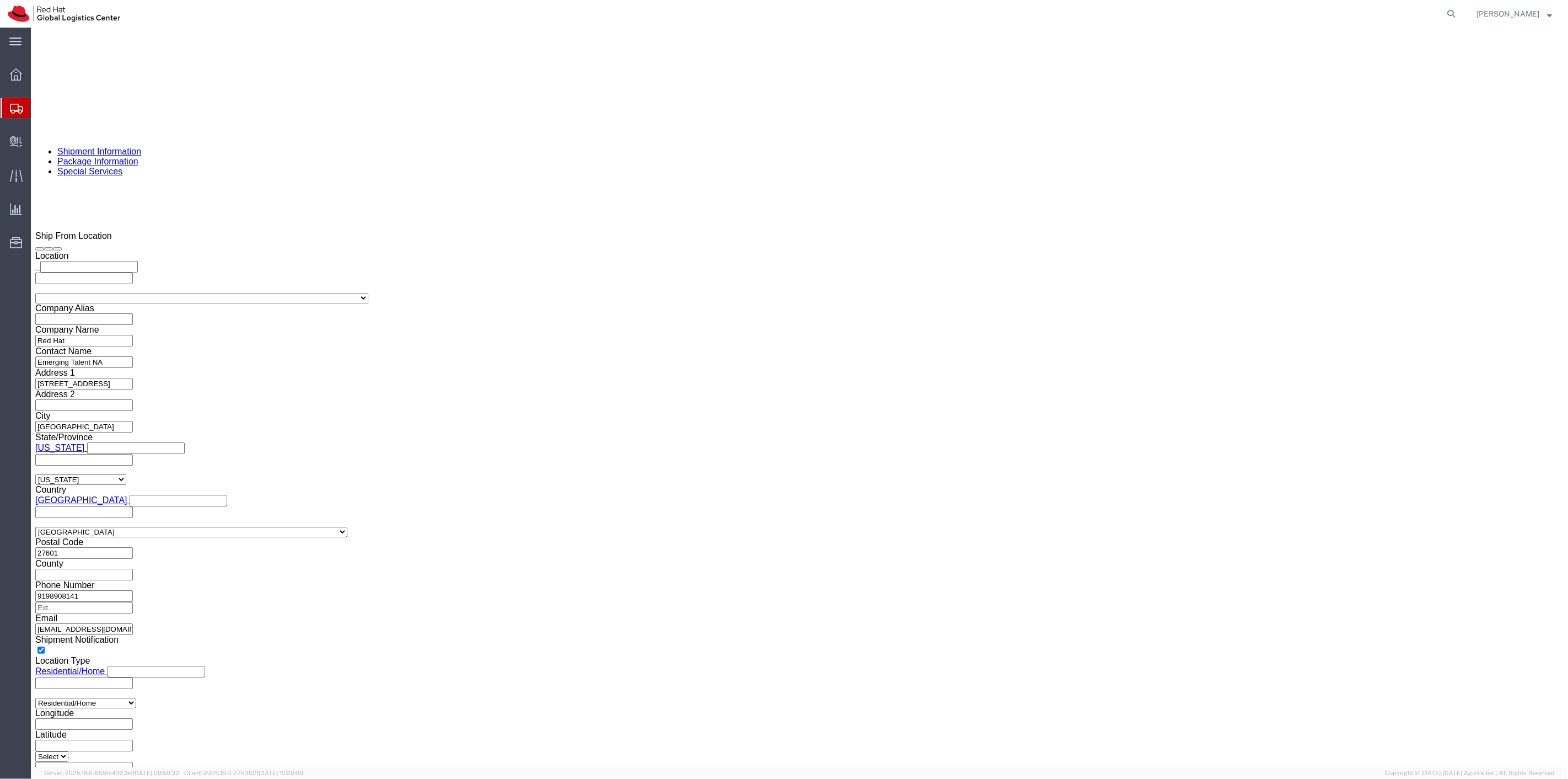
click button "Rate Shipment"
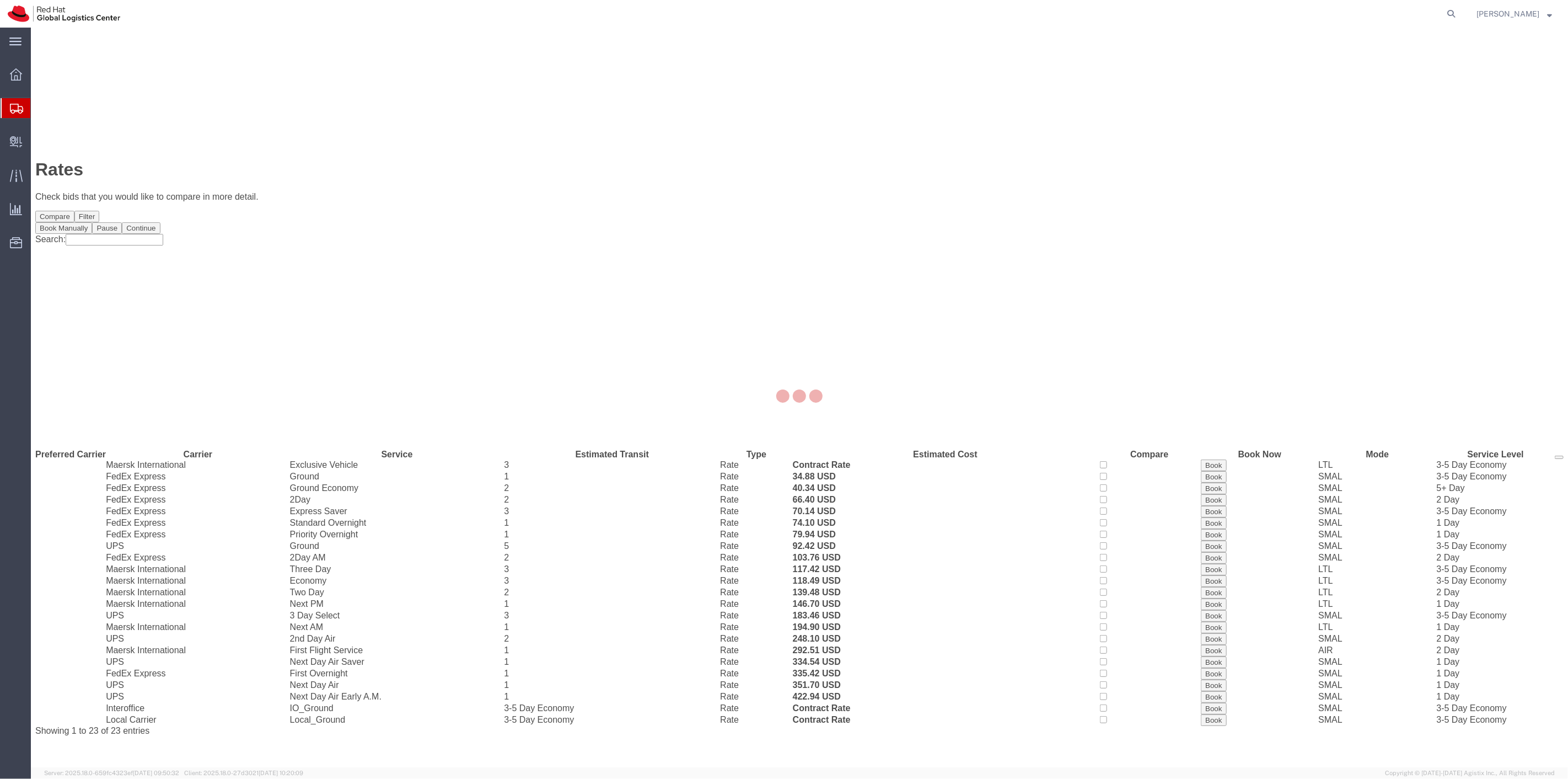
scroll to position [0, 0]
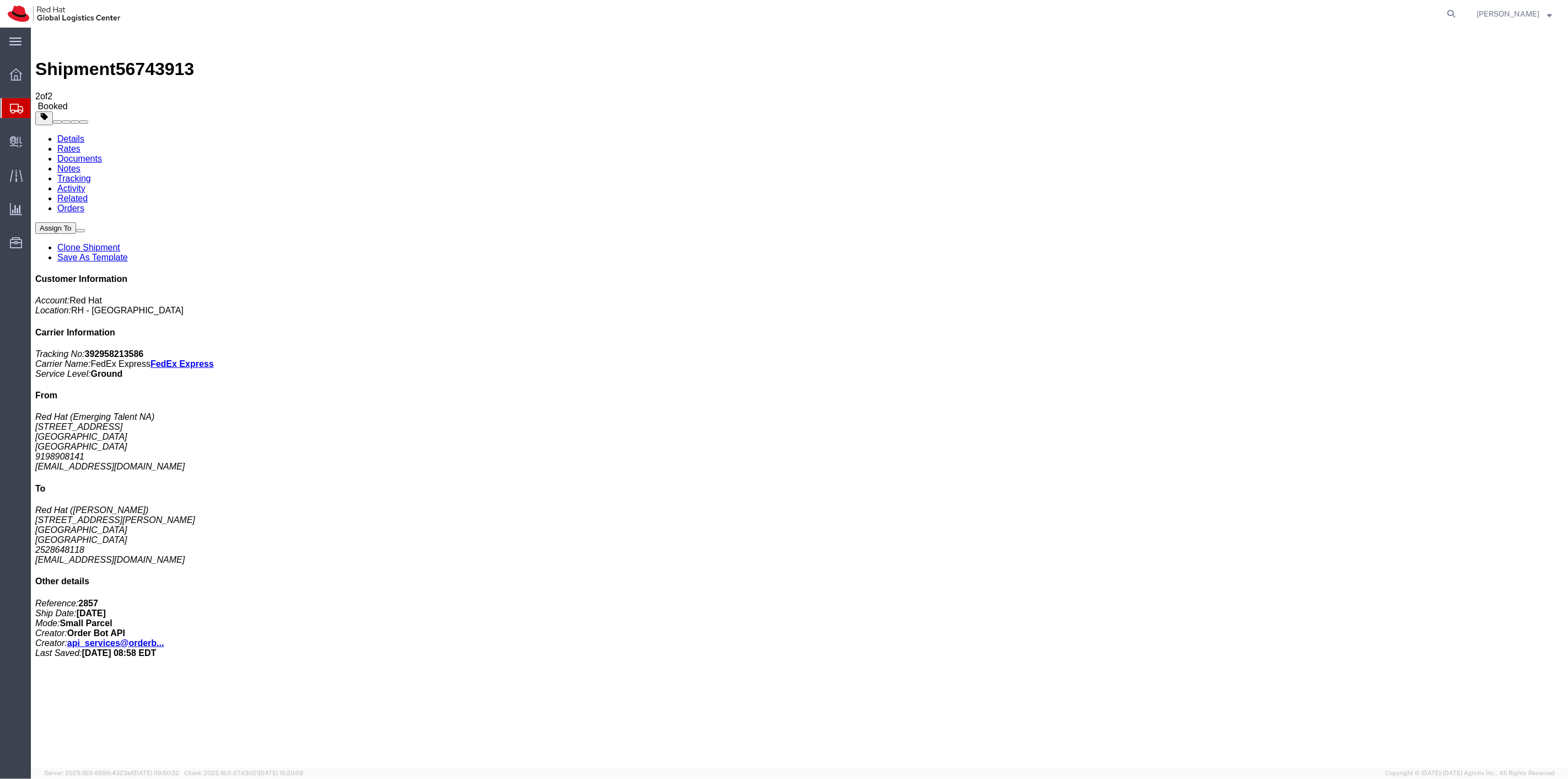
drag, startPoint x: 167, startPoint y: 175, endPoint x: 177, endPoint y: 182, distance: 12.2
